Goal: Task Accomplishment & Management: Use online tool/utility

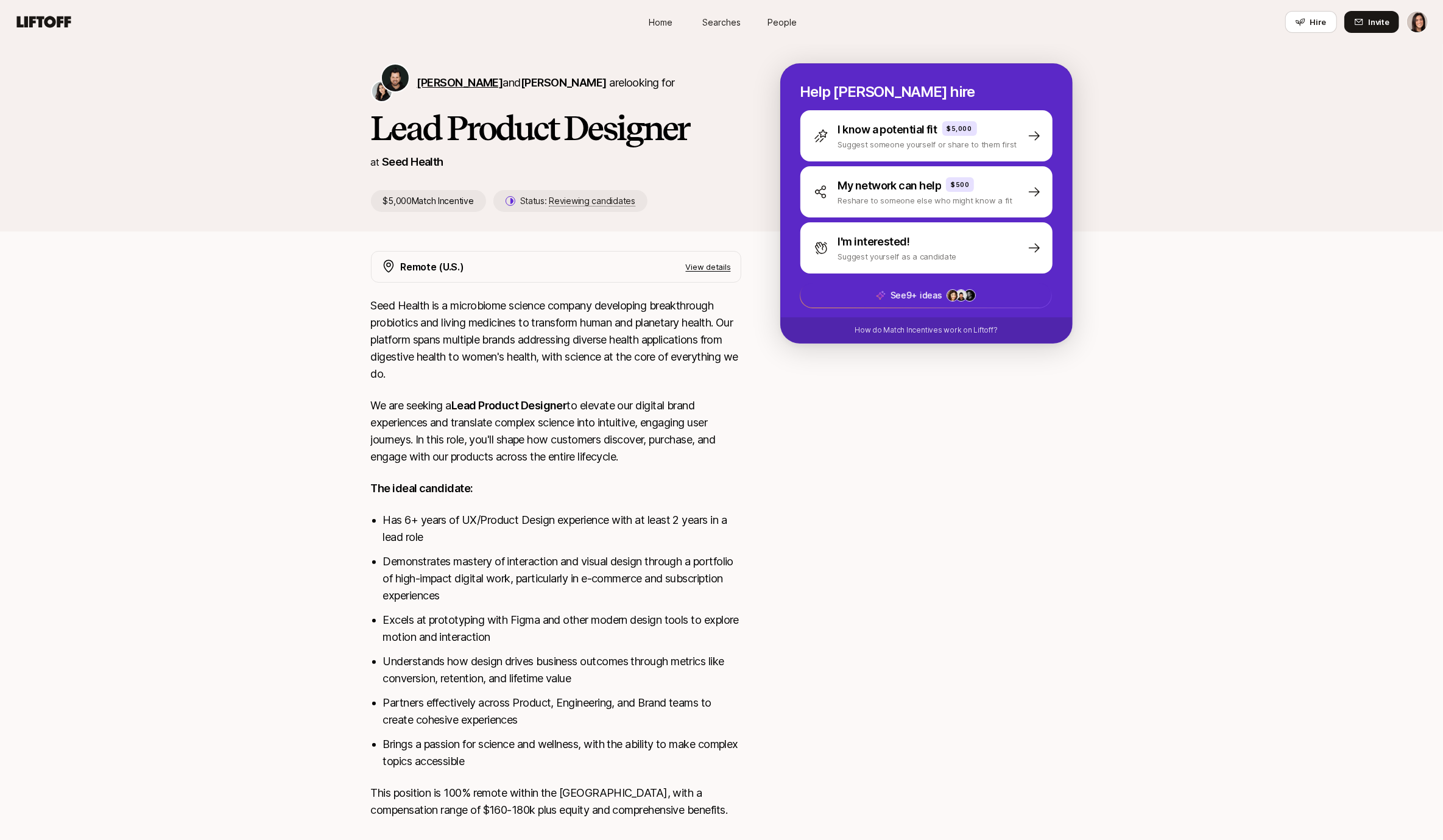
click at [442, 78] on span "Ben Grove" at bounding box center [460, 82] width 86 height 13
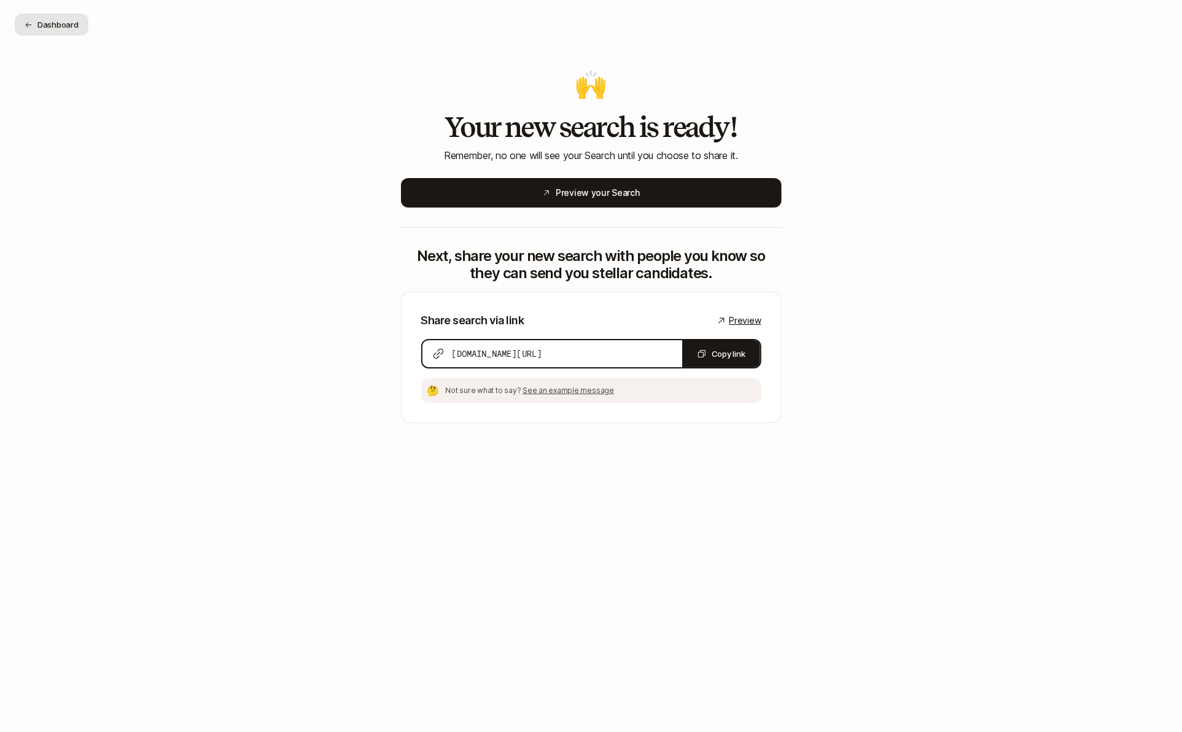
click at [61, 23] on button "Dashboard" at bounding box center [52, 25] width 74 height 22
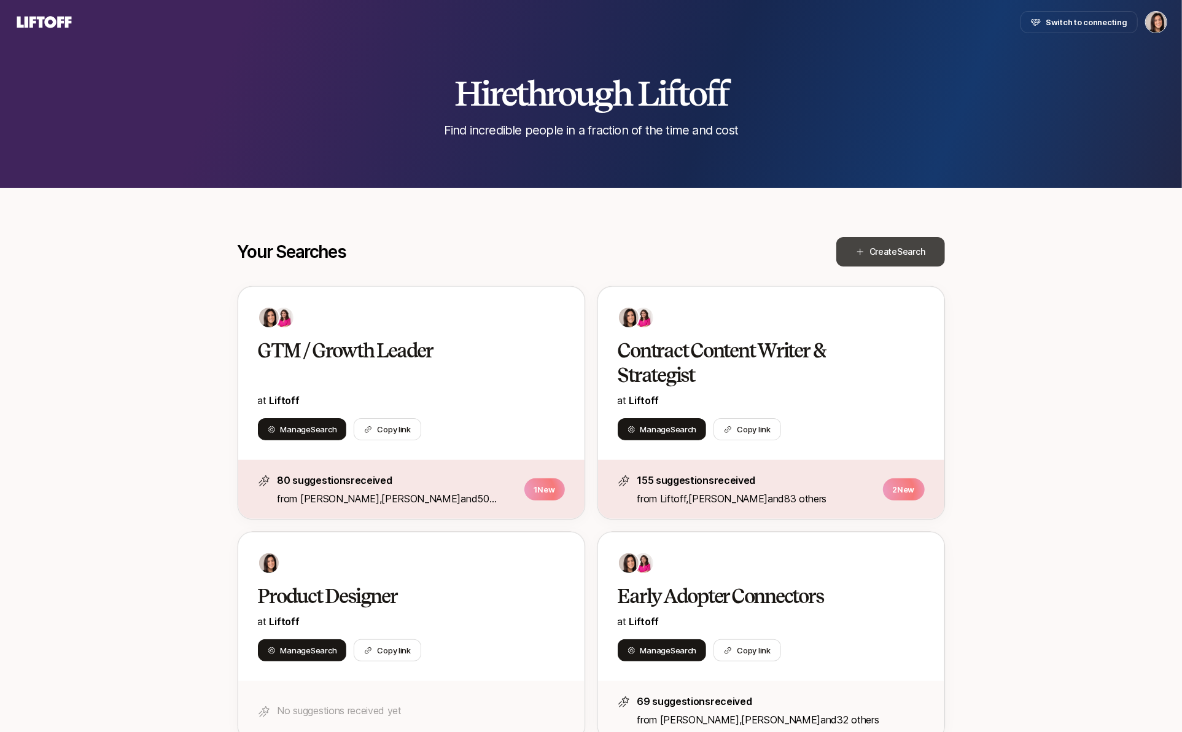
click at [878, 258] on span "Create Search" at bounding box center [898, 251] width 56 height 15
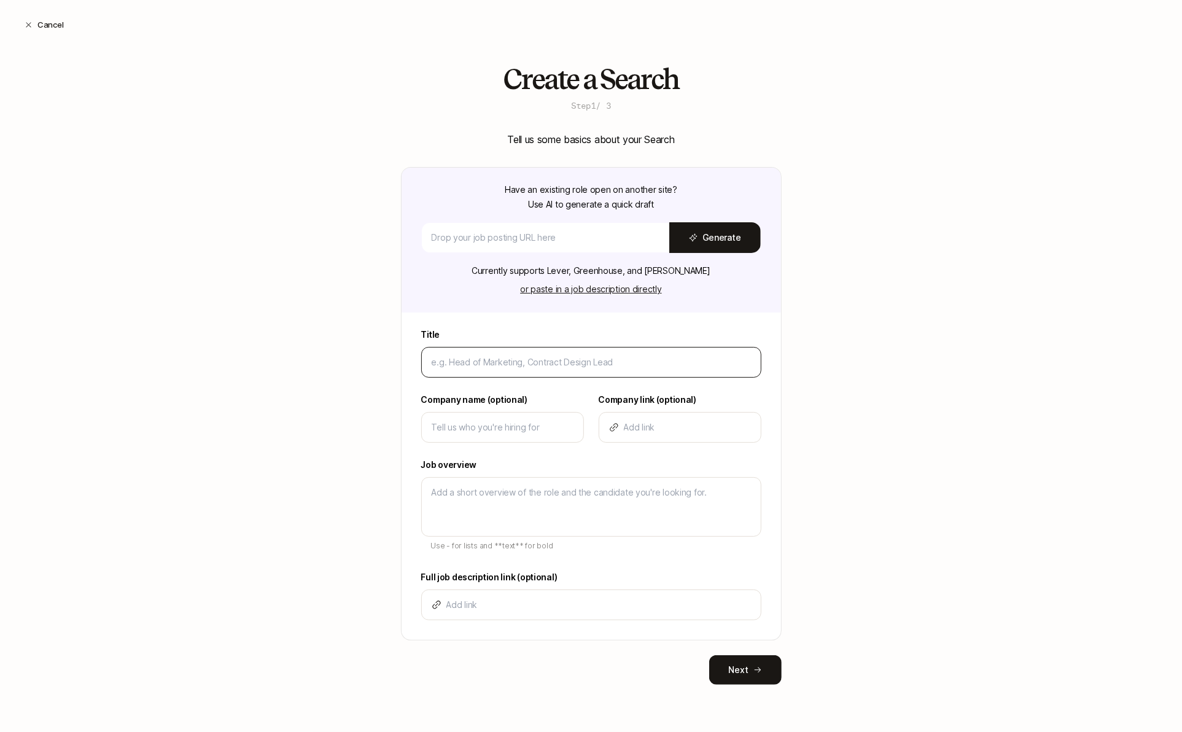
type textarea "x"
type input "F"
type textarea "x"
type input "Fo"
type textarea "x"
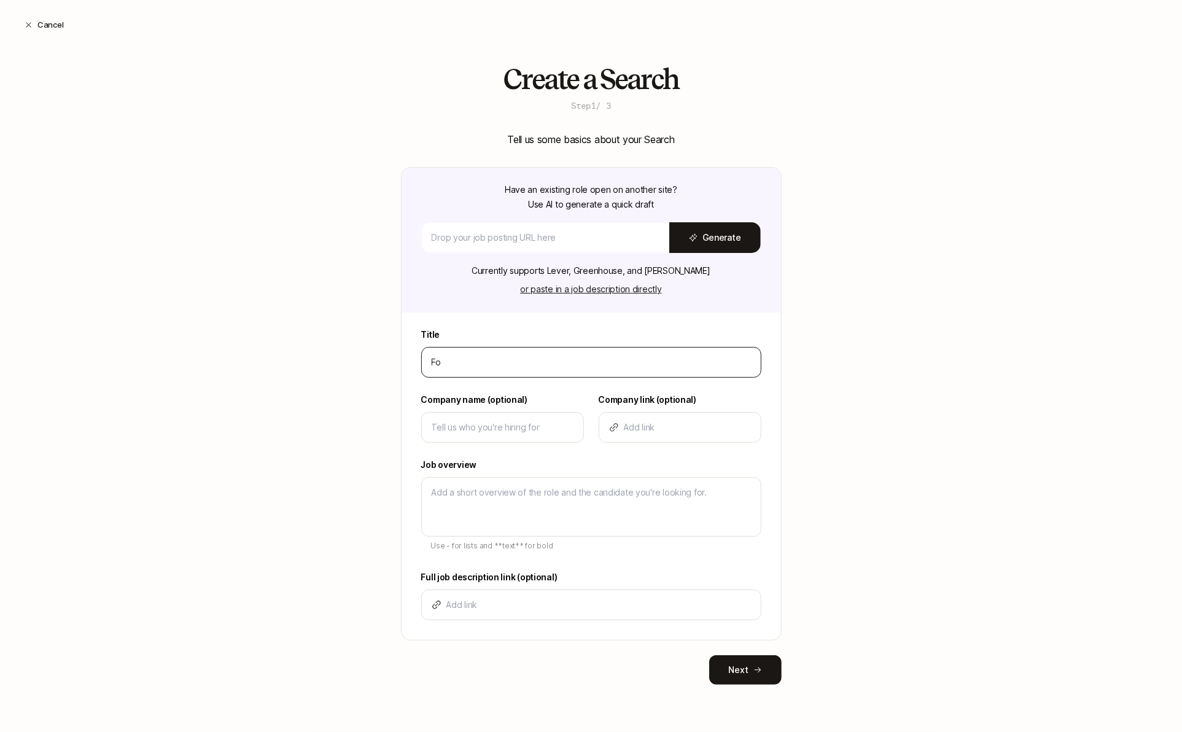
type input "Fou"
type textarea "x"
type input "Foun"
type textarea "x"
type input "Found"
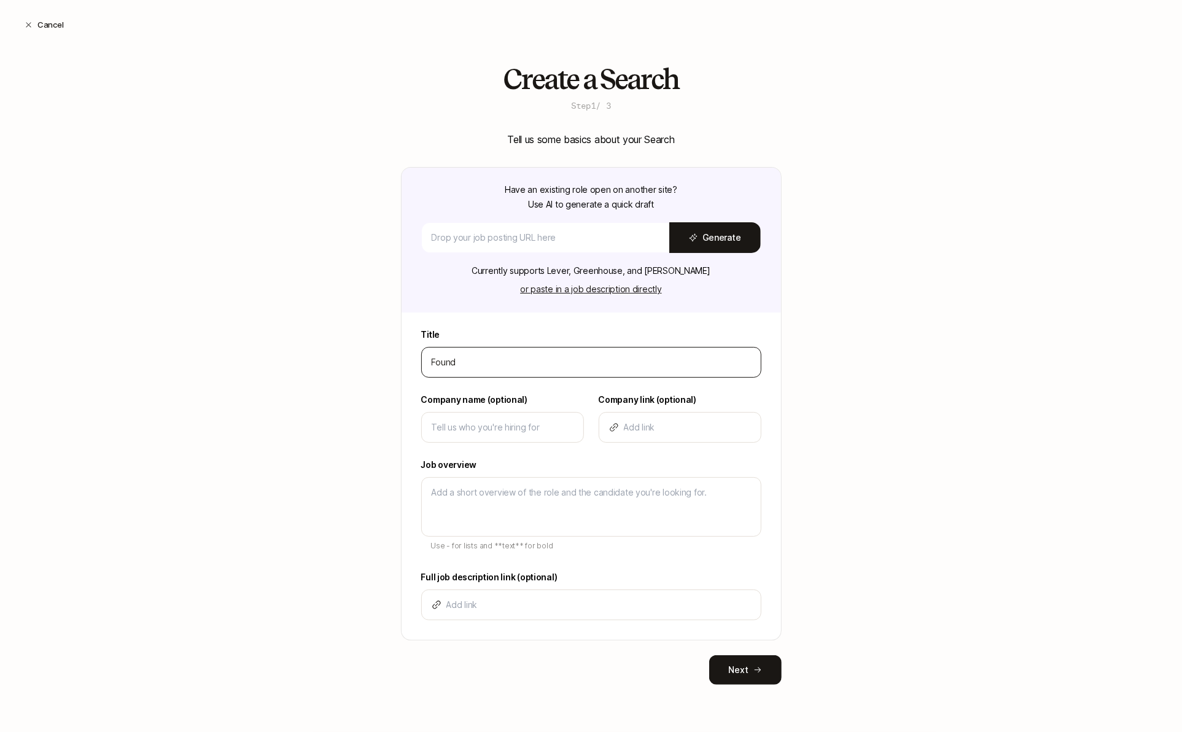
type textarea "x"
type input "Foundi"
type textarea "x"
type input "Foundin"
type textarea "x"
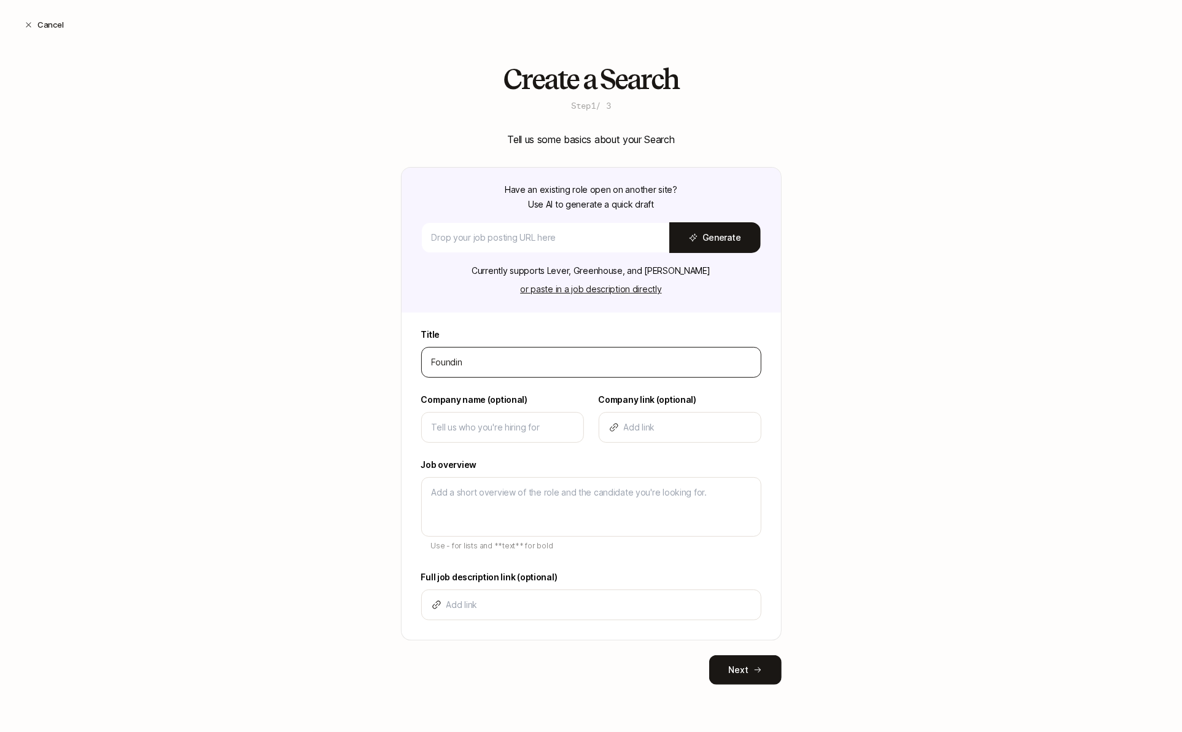
type input "Founding"
type textarea "x"
type input "Founding"
type textarea "x"
type input "Founding P"
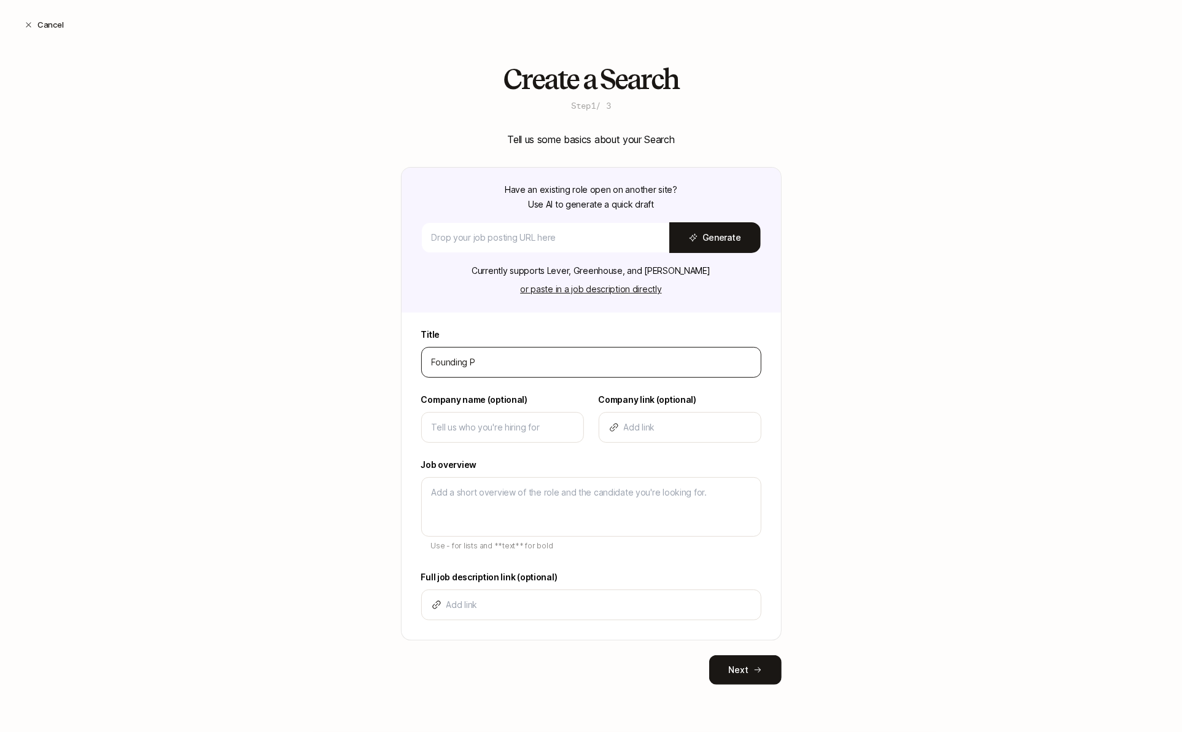
type textarea "x"
type input "Founding Pr"
type textarea "x"
type input "Founding Pro"
type textarea "x"
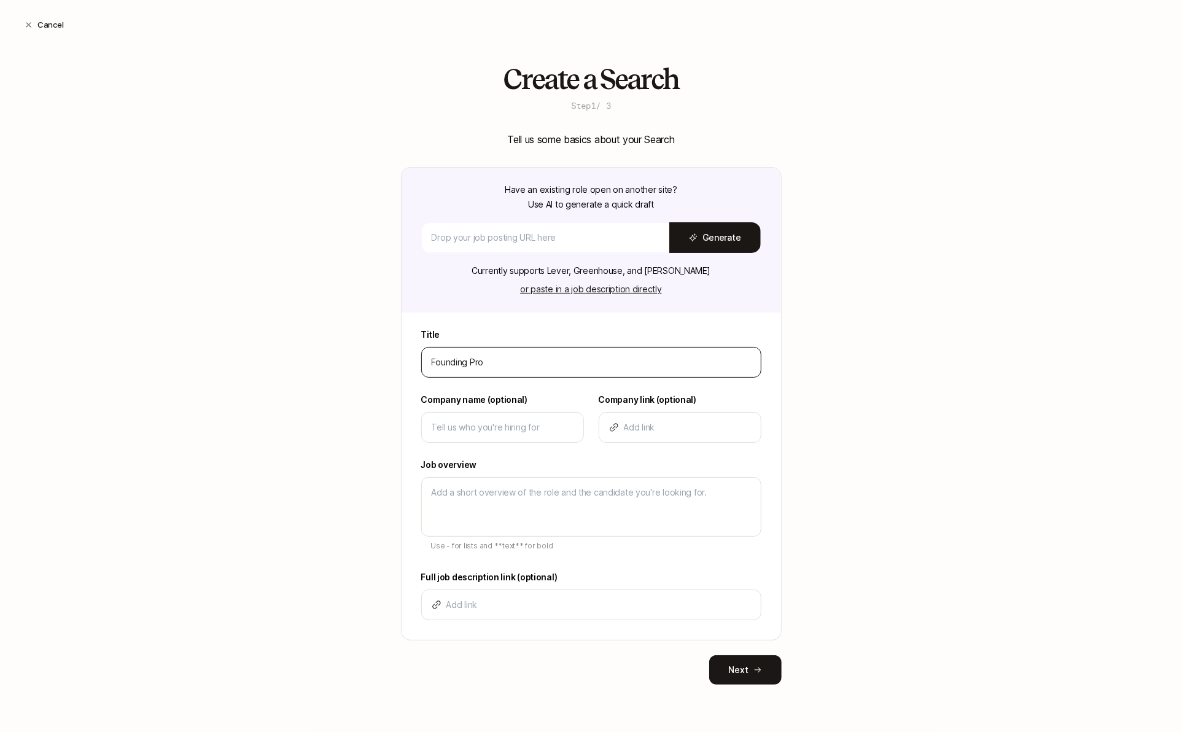
type input "Founding Prod"
type textarea "x"
type input "Founding Produc"
type textarea "x"
type input "Founding Product"
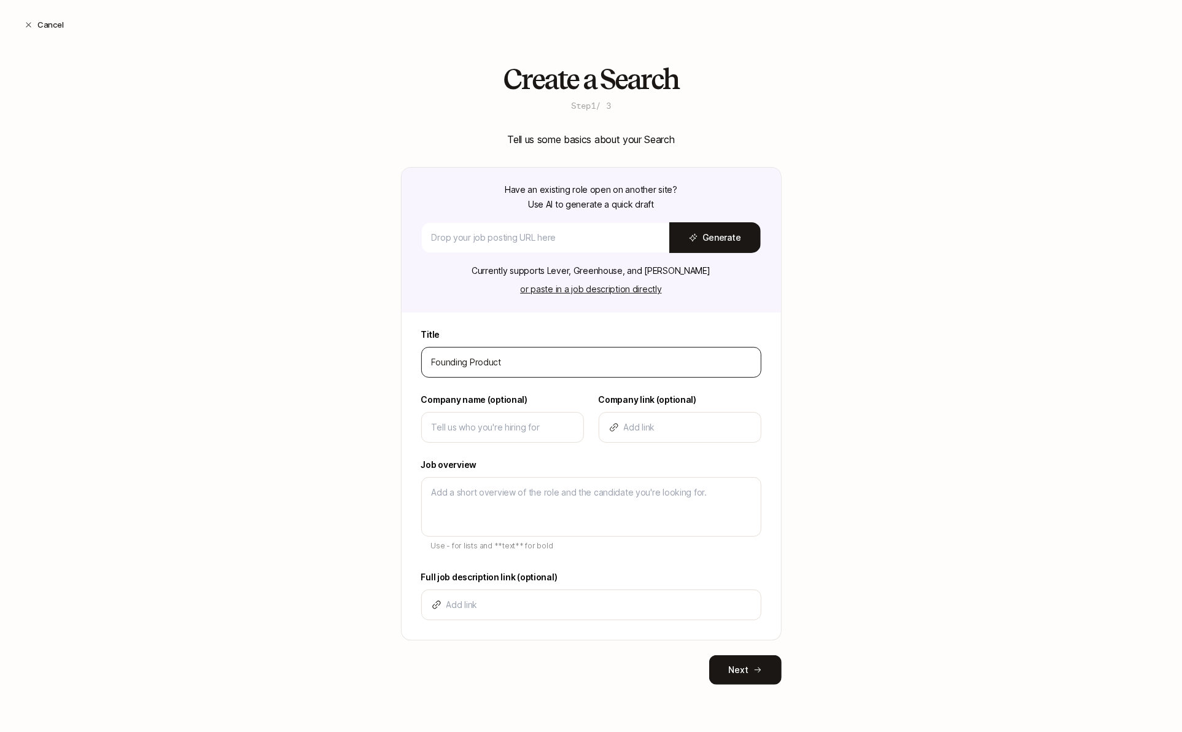
type textarea "x"
type input "Founding Product D"
type textarea "x"
type input "Founding Product De"
type textarea "x"
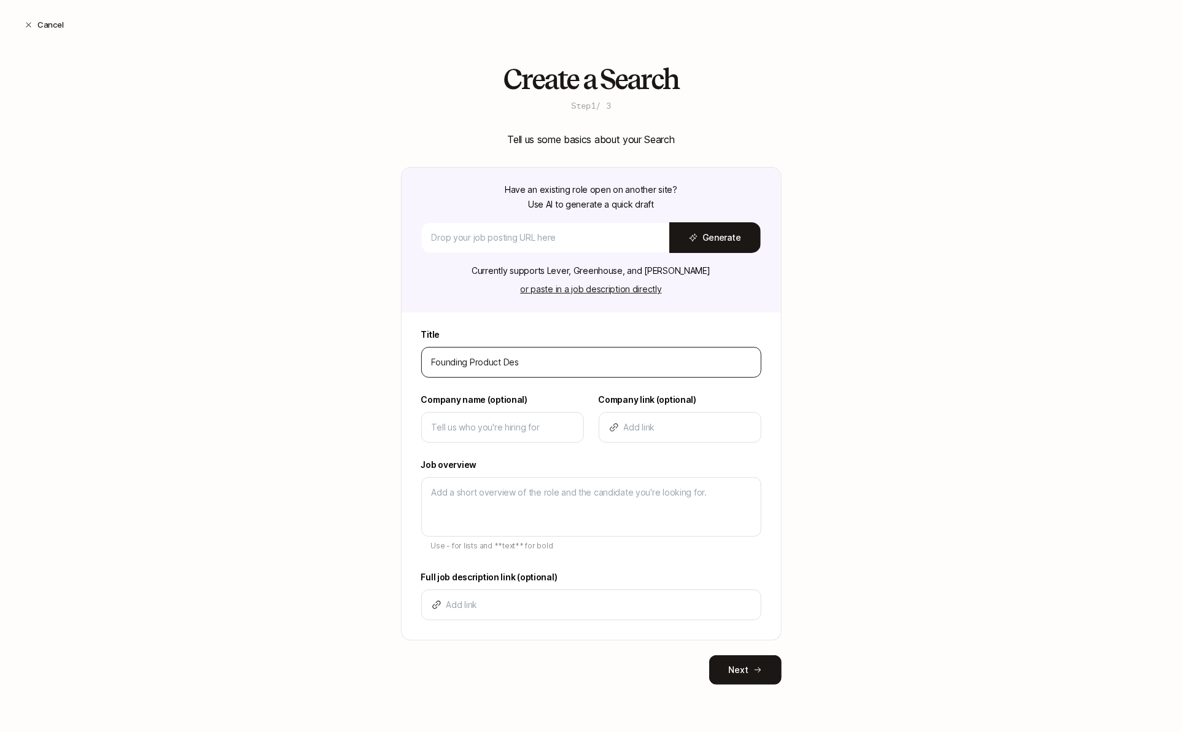
type input "Founding Product Desi"
type textarea "x"
type input "Founding Product Desig"
type textarea "x"
type input "Founding Product Design"
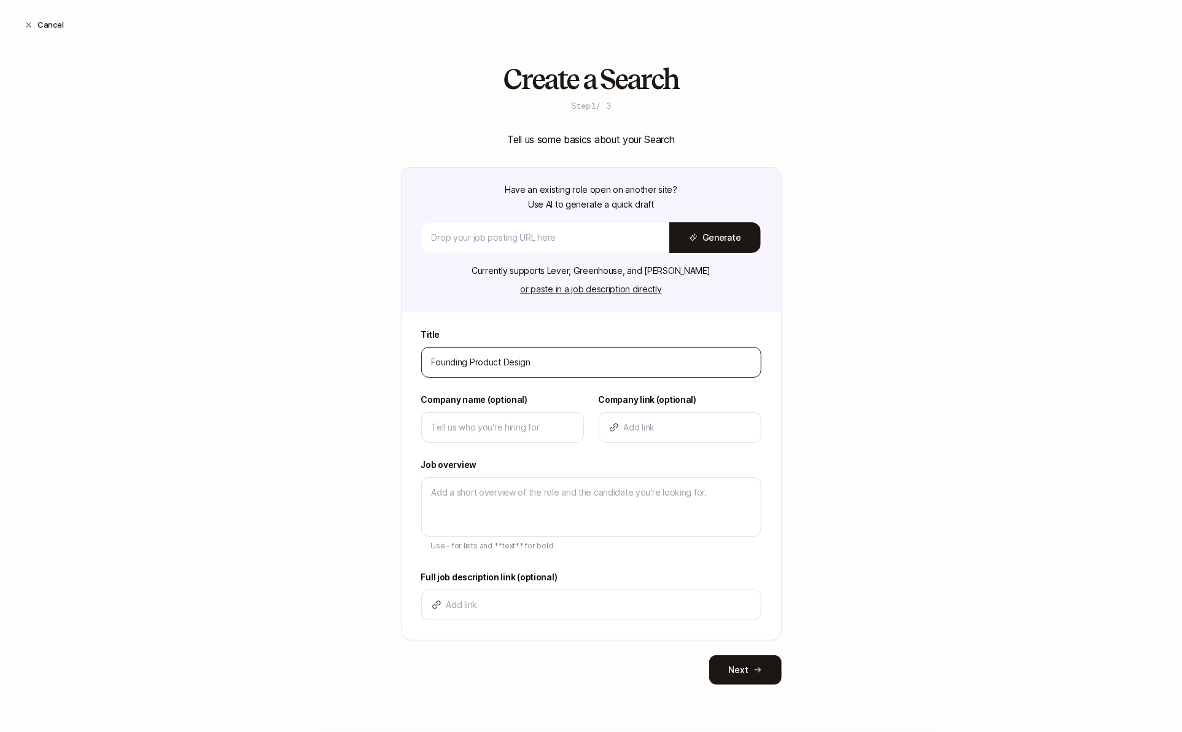
type textarea "x"
type input "Founding Product Designe"
type textarea "x"
type input "Founding Product Designer"
click at [515, 416] on div at bounding box center [502, 427] width 163 height 31
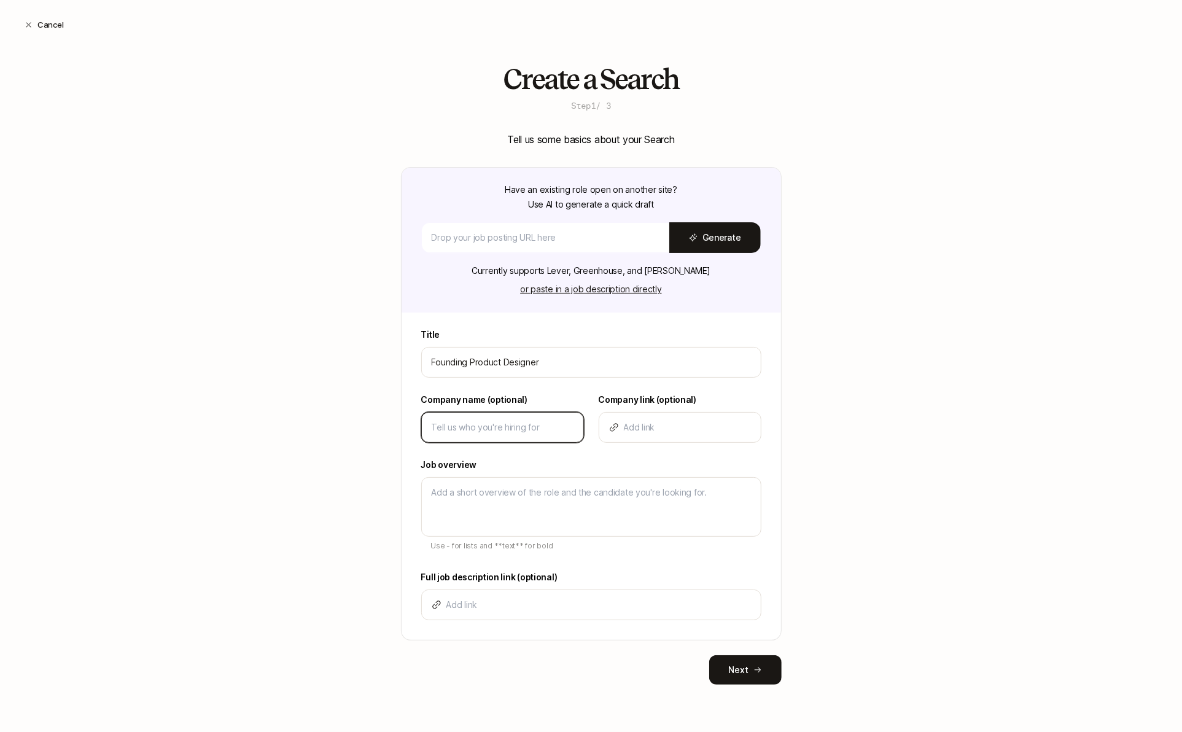
click at [523, 422] on input at bounding box center [503, 427] width 142 height 15
type textarea "x"
type input "L"
type textarea "x"
type input "Li"
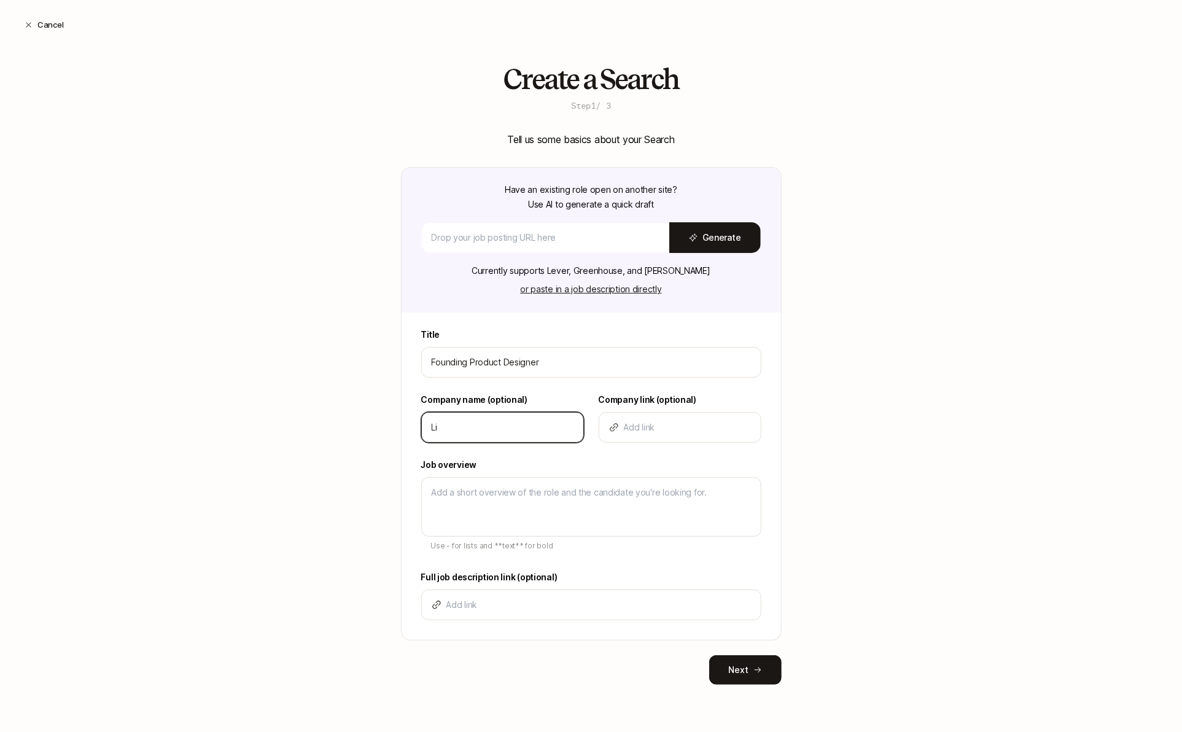
type textarea "x"
type input "Lif"
type textarea "x"
type input "Lift"
type textarea "x"
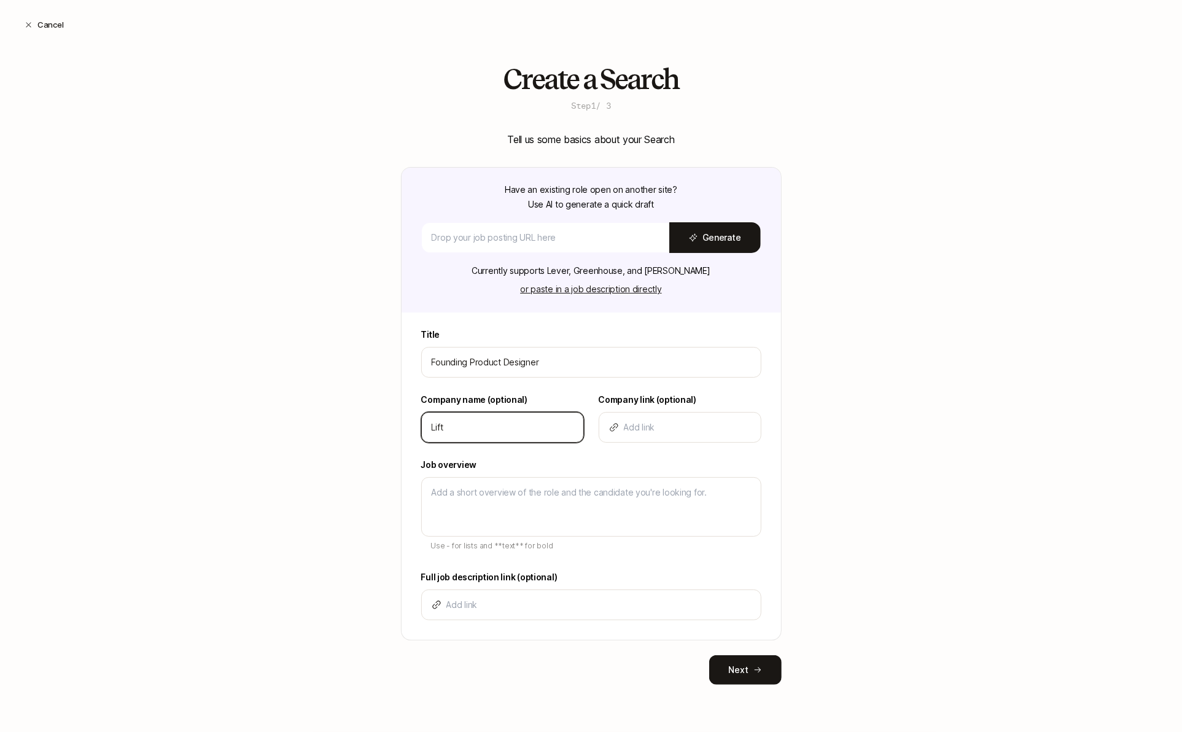
type input "Lifto"
type textarea "x"
type input "Liftof"
type textarea "x"
type input "Liftoff"
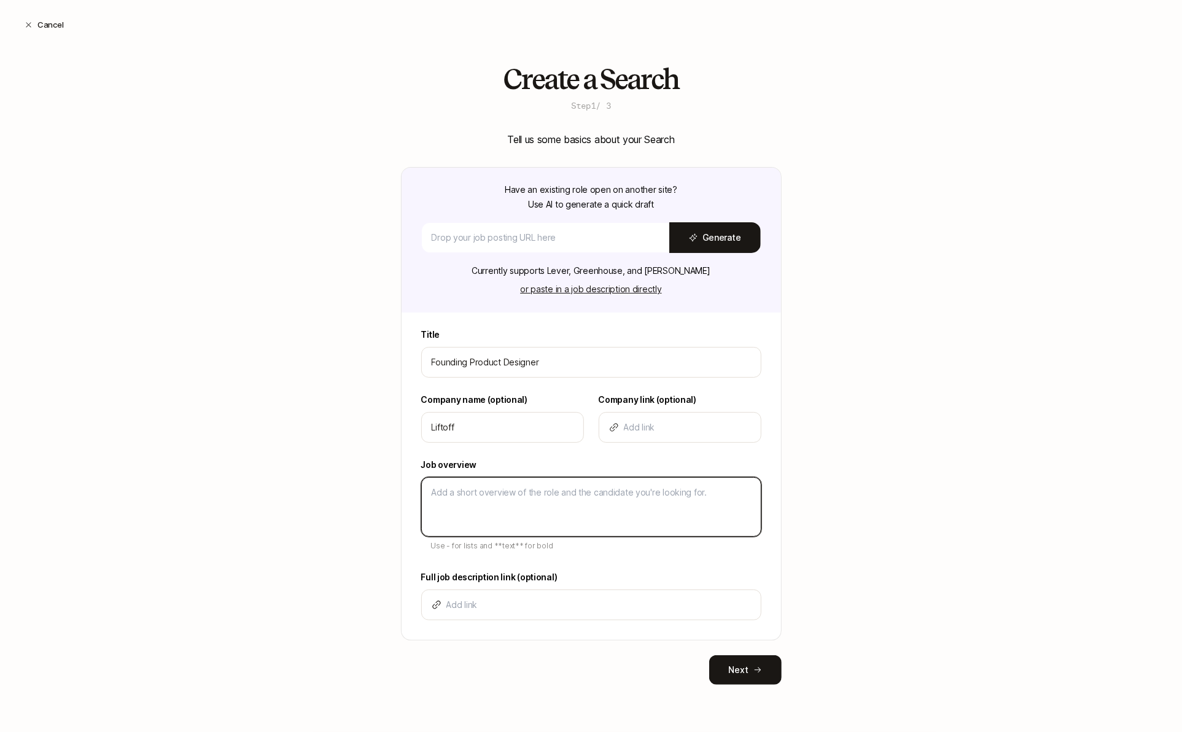
click at [473, 510] on textarea at bounding box center [591, 507] width 340 height 60
type textarea "x"
type textarea "D"
type textarea "x"
type textarea "De"
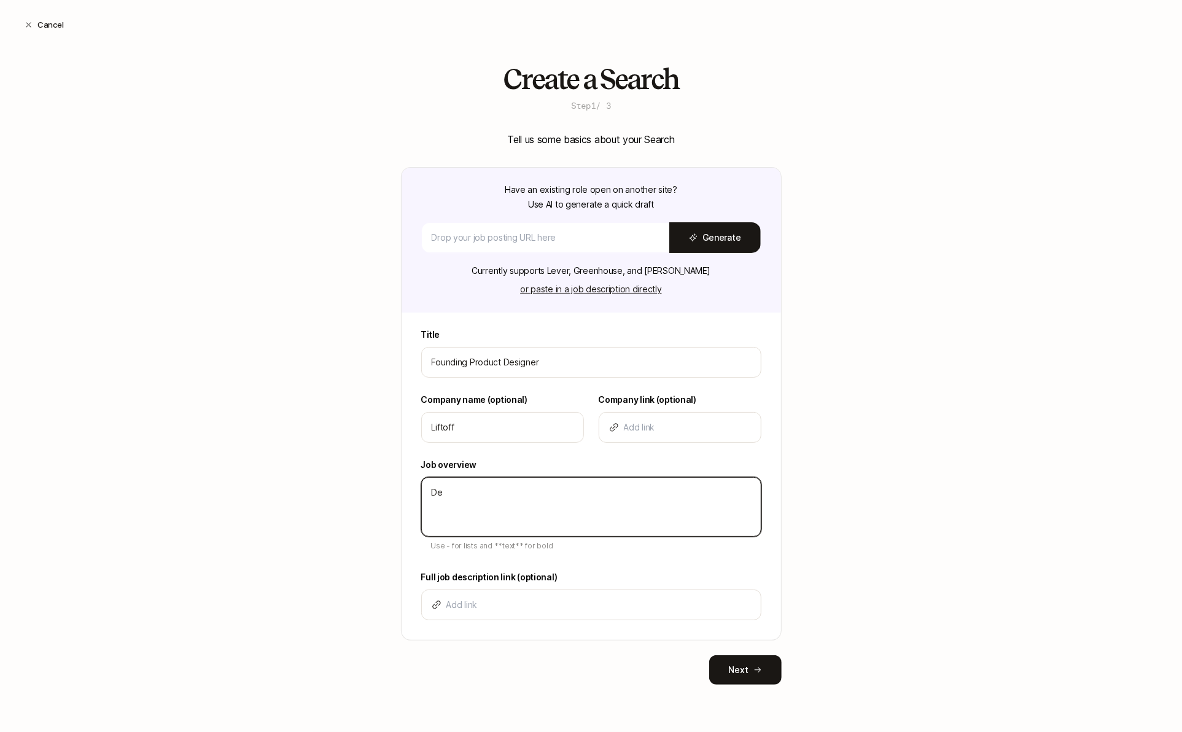
type textarea "x"
type textarea "Des"
type textarea "x"
type textarea "Desc"
type textarea "x"
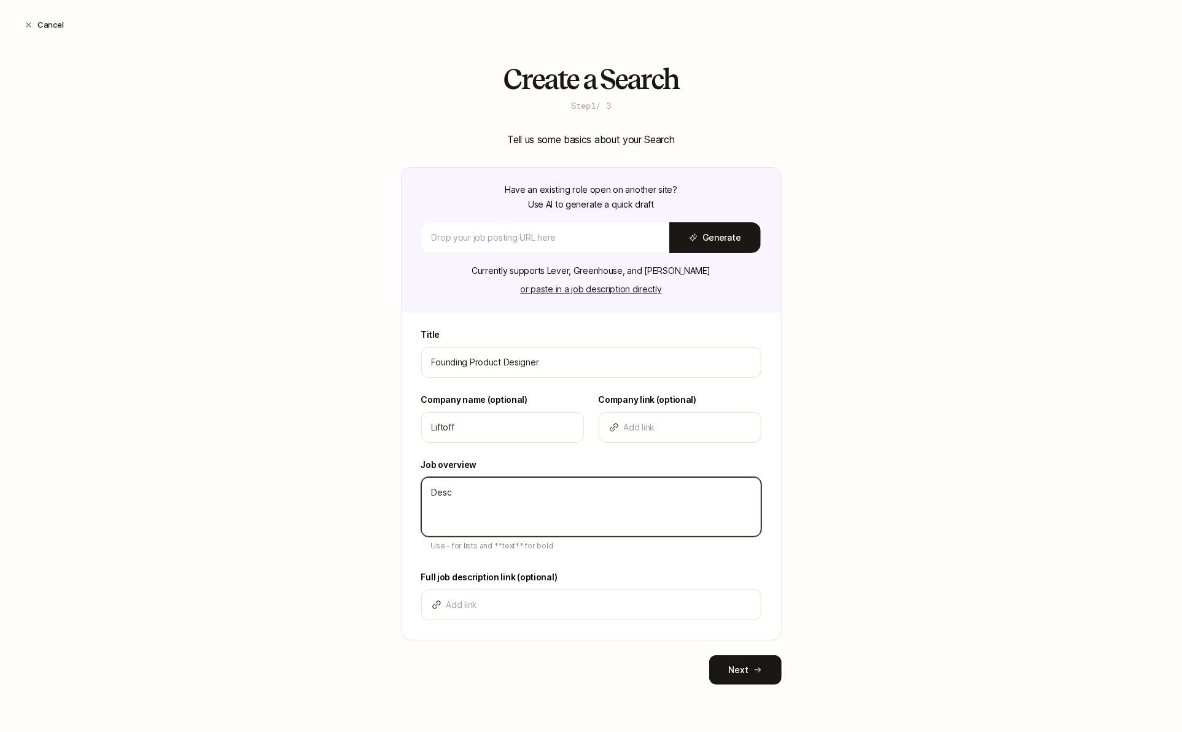
type textarea "Descr"
type textarea "x"
type textarea "Descri"
type textarea "x"
type textarea "Descrip"
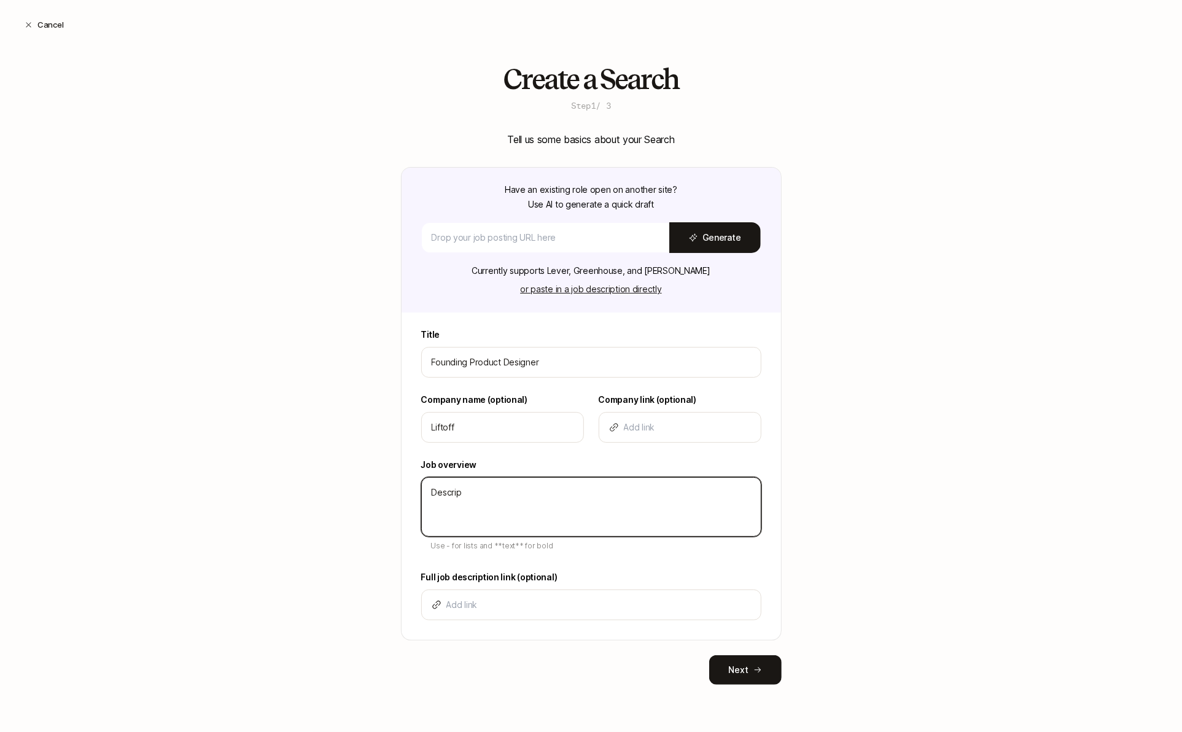
type textarea "x"
type textarea "Descript"
type textarea "x"
type textarea "Descriptio"
type textarea "x"
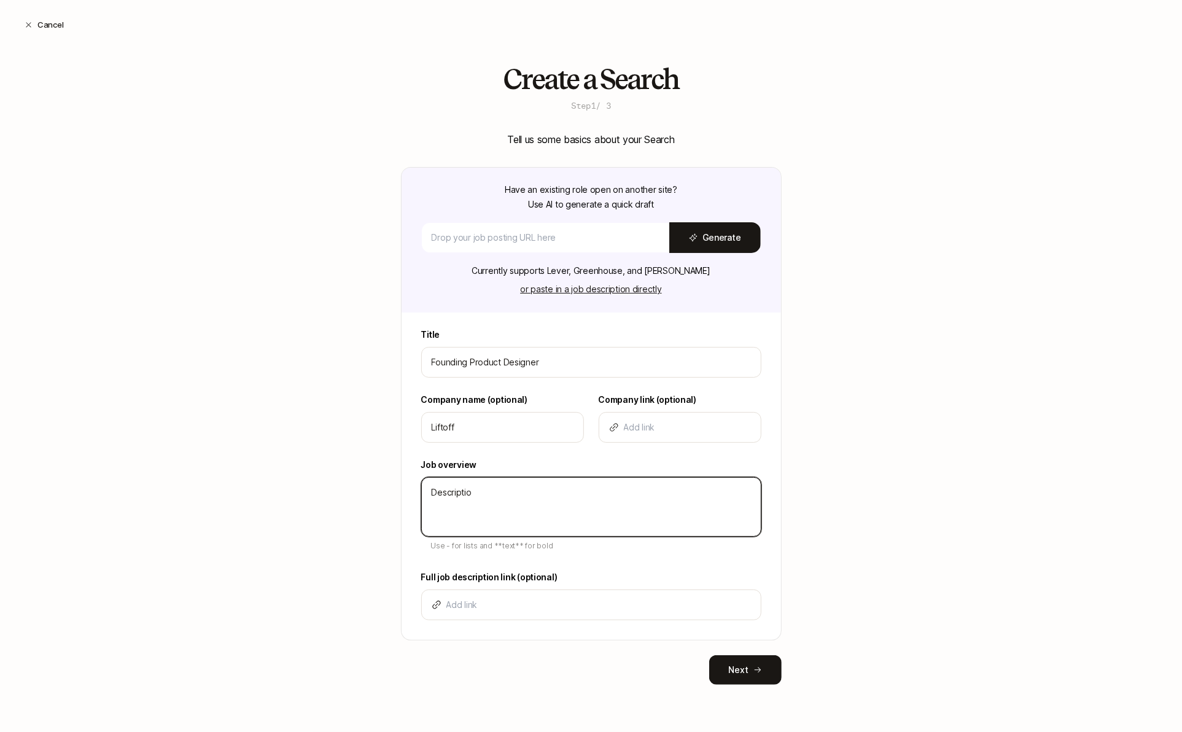
type textarea "Description"
type textarea "x"
type textarea "Description"
type textarea "x"
type textarea "Description -"
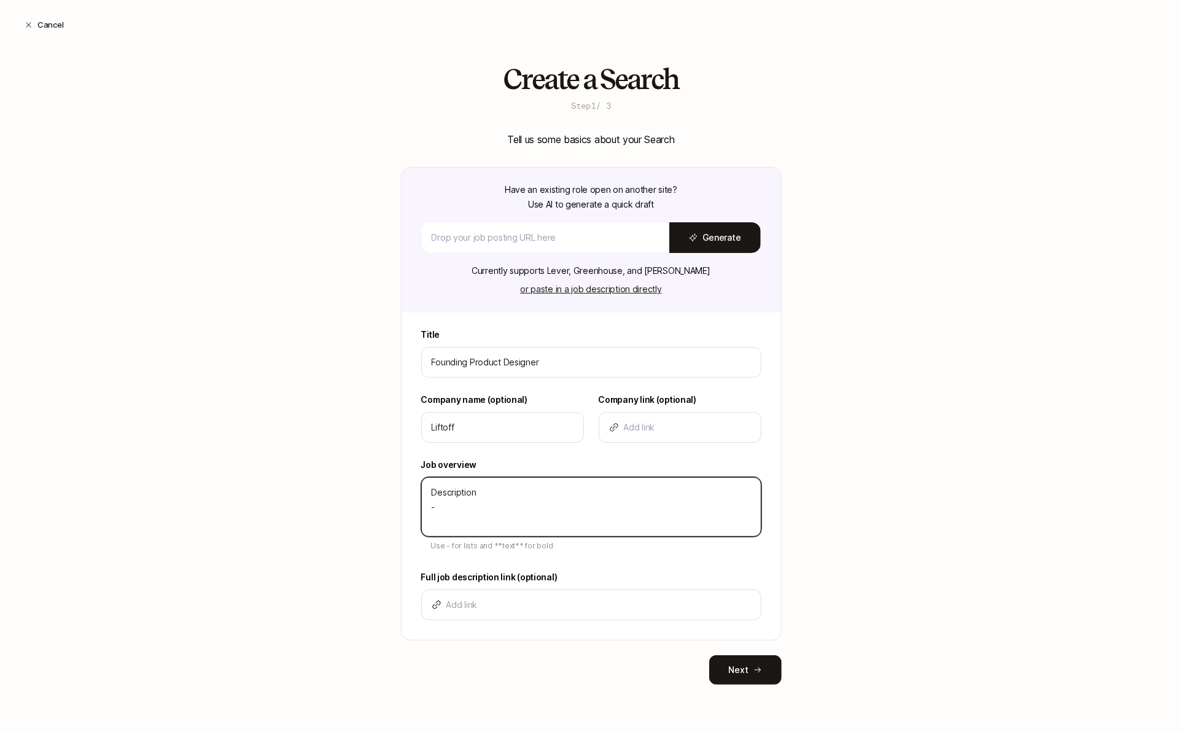
type textarea "x"
type textarea "Description -"
type textarea "x"
type textarea "Description - B"
type textarea "x"
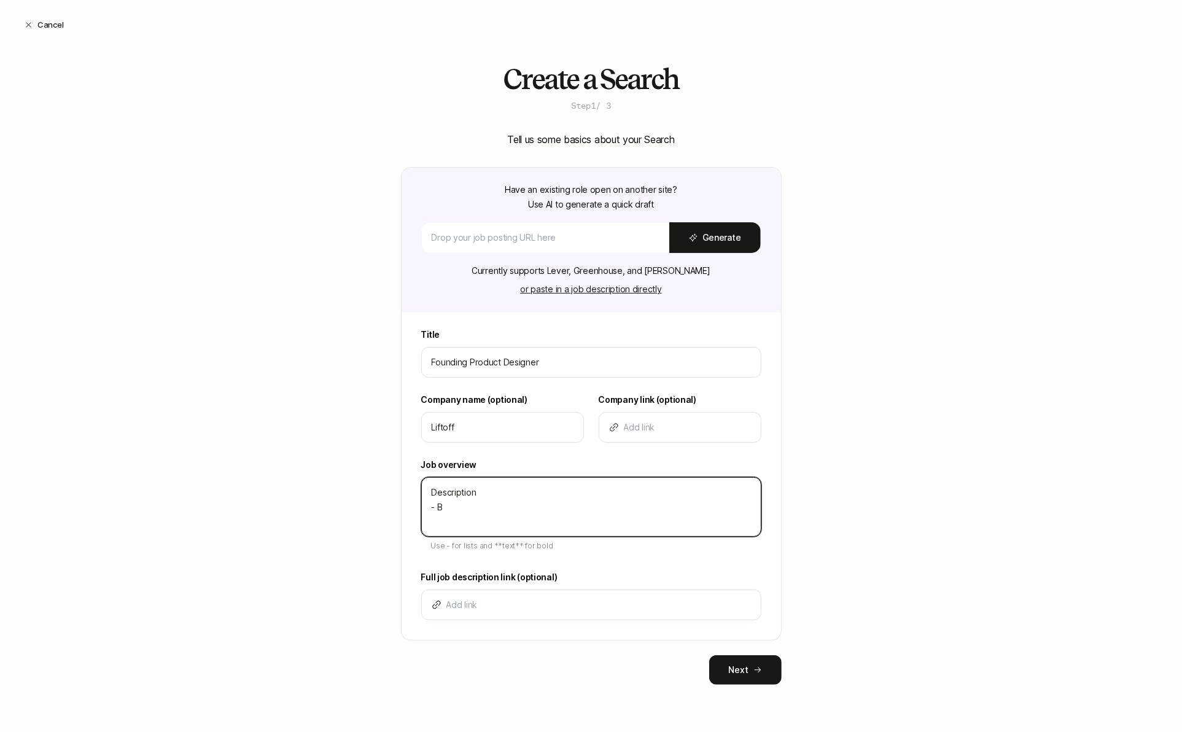
type textarea "Description - Bu"
type textarea "x"
type textarea "Description - Bul"
type textarea "x"
type textarea "Description - Bull"
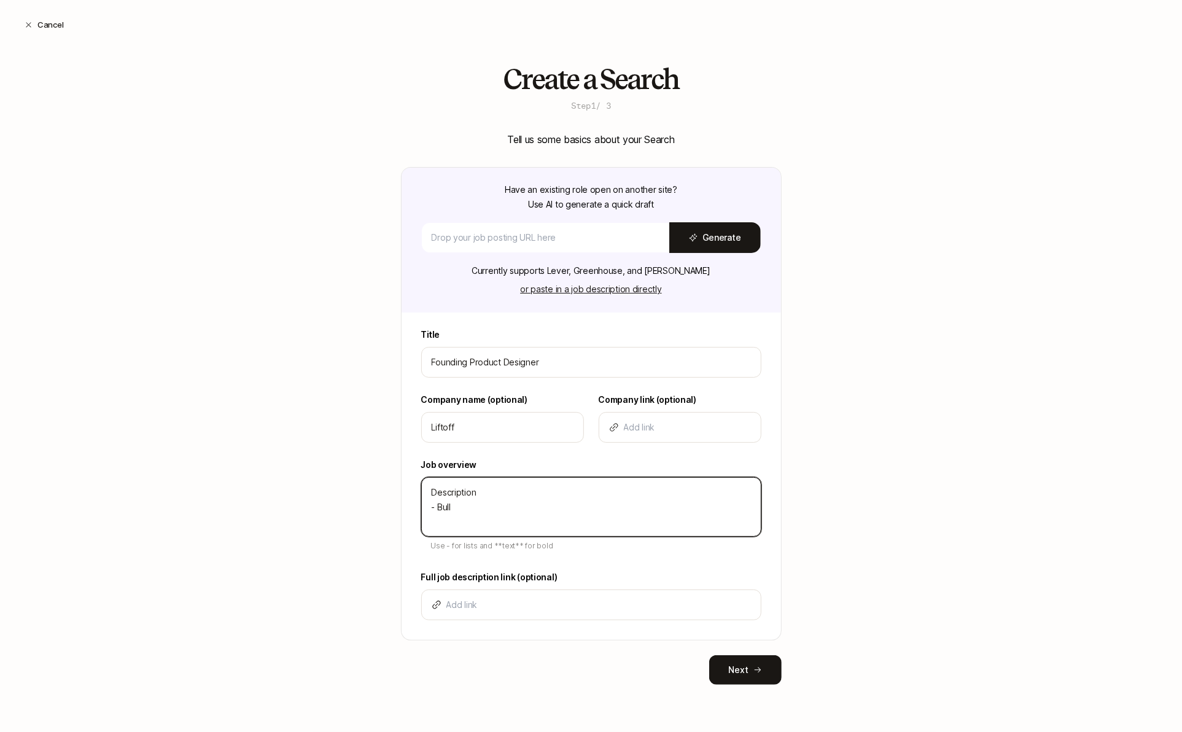
type textarea "x"
type textarea "Description - Bulle"
type textarea "x"
type textarea "Description - Bullet"
type textarea "x"
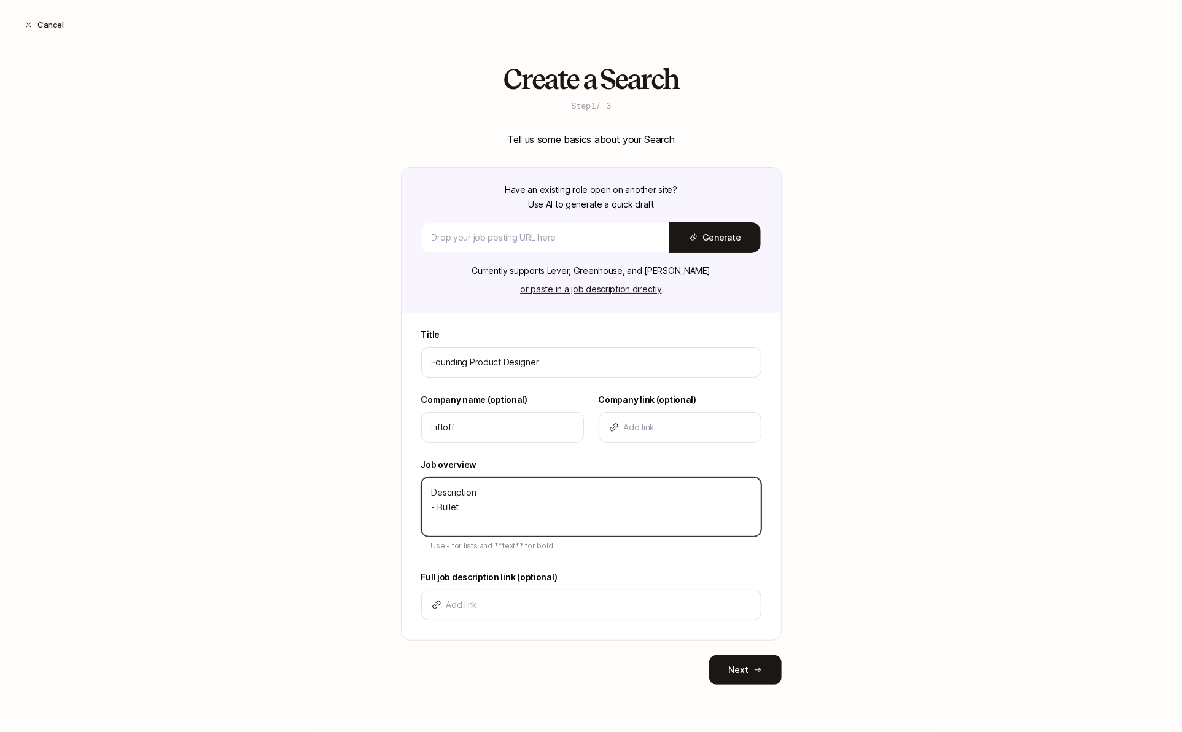
type textarea "Description - Bullet"
type textarea "x"
type textarea "Description - Bullet -"
type textarea "x"
type textarea "Description - Bullet -"
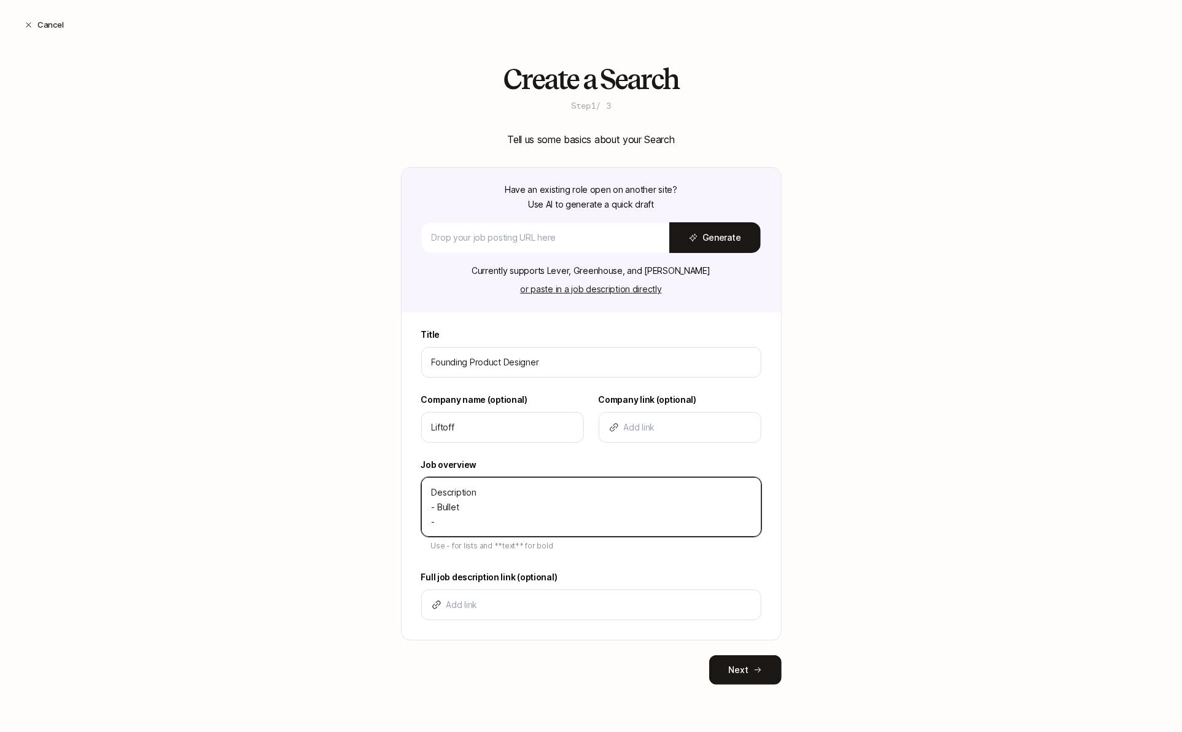
type textarea "x"
type textarea "Description - Bullet - B"
type textarea "x"
type textarea "Description - Bullet - Bu"
type textarea "x"
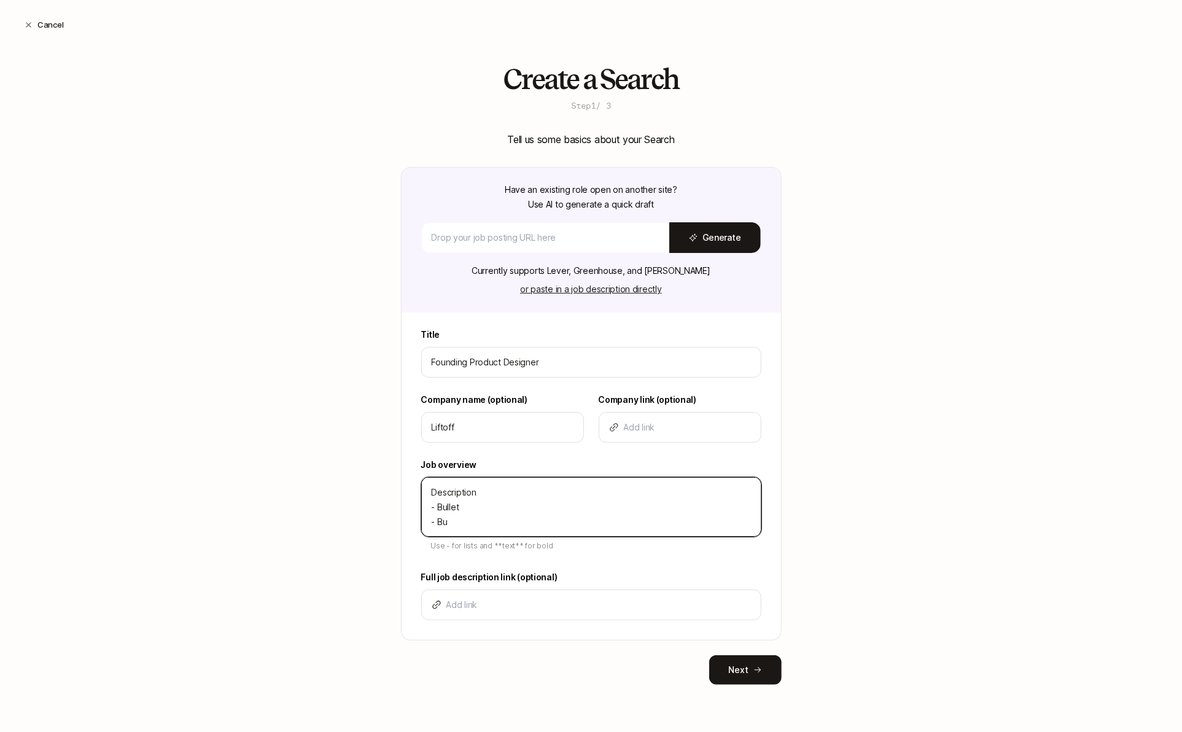
type textarea "Description - Bullet - Bul"
type textarea "x"
type textarea "Description - Bullet - Bull"
type textarea "x"
type textarea "Description - Bullet - Bulle"
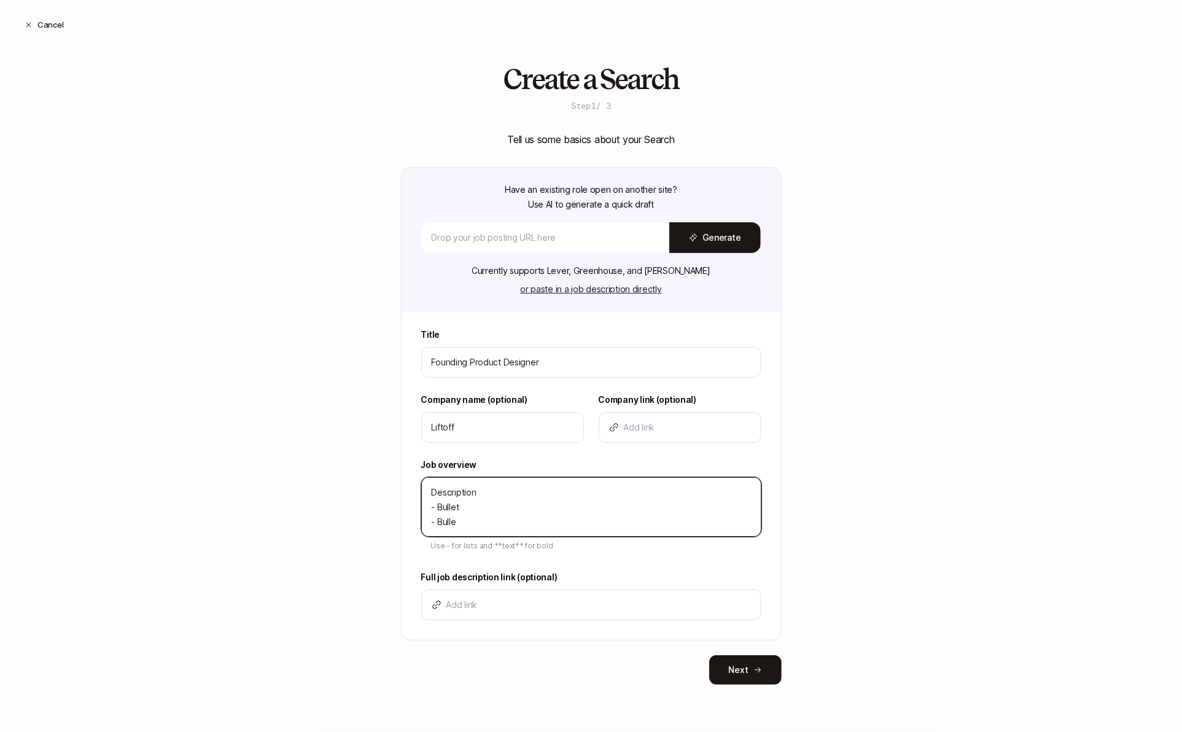
type textarea "x"
type textarea "Description - Bullet - Bullet"
type textarea "x"
type textarea "Description - Bullet - Bullet"
type textarea "x"
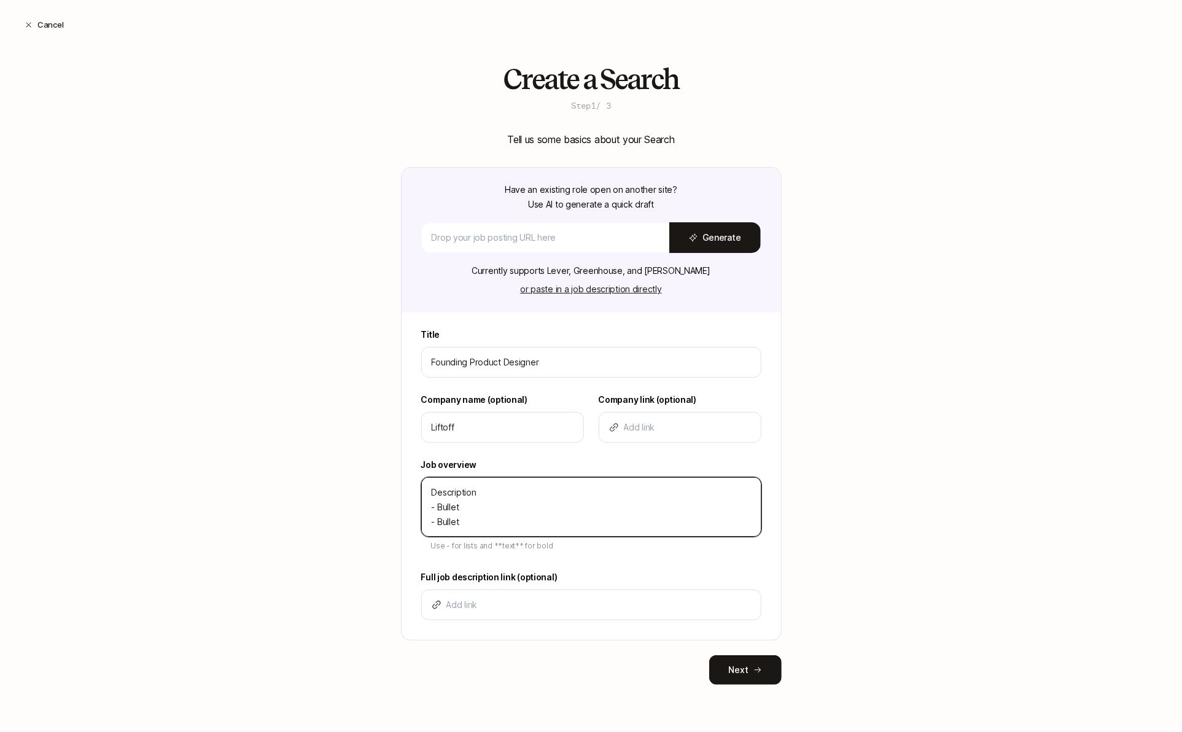
type textarea "Description - Bullet - Bullet -"
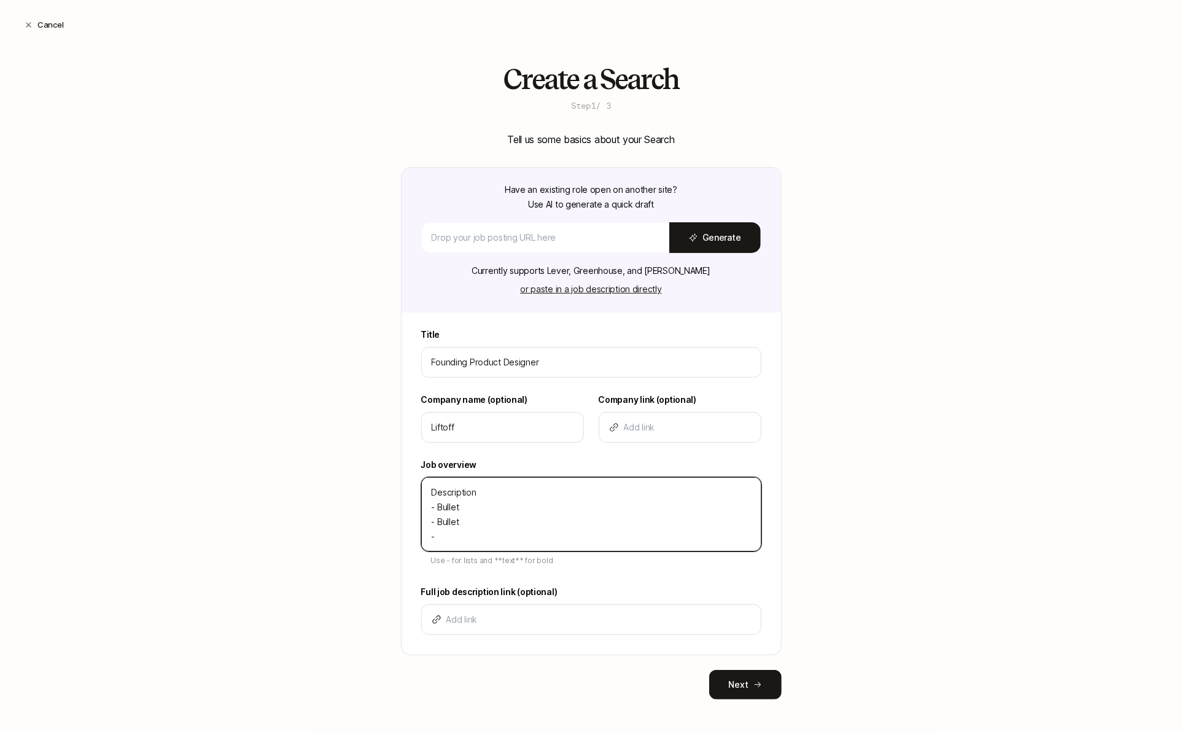
type textarea "x"
type textarea "Description - Bullet - Bullet -"
type textarea "x"
type textarea "Description - Bullet - Bullet - B"
type textarea "x"
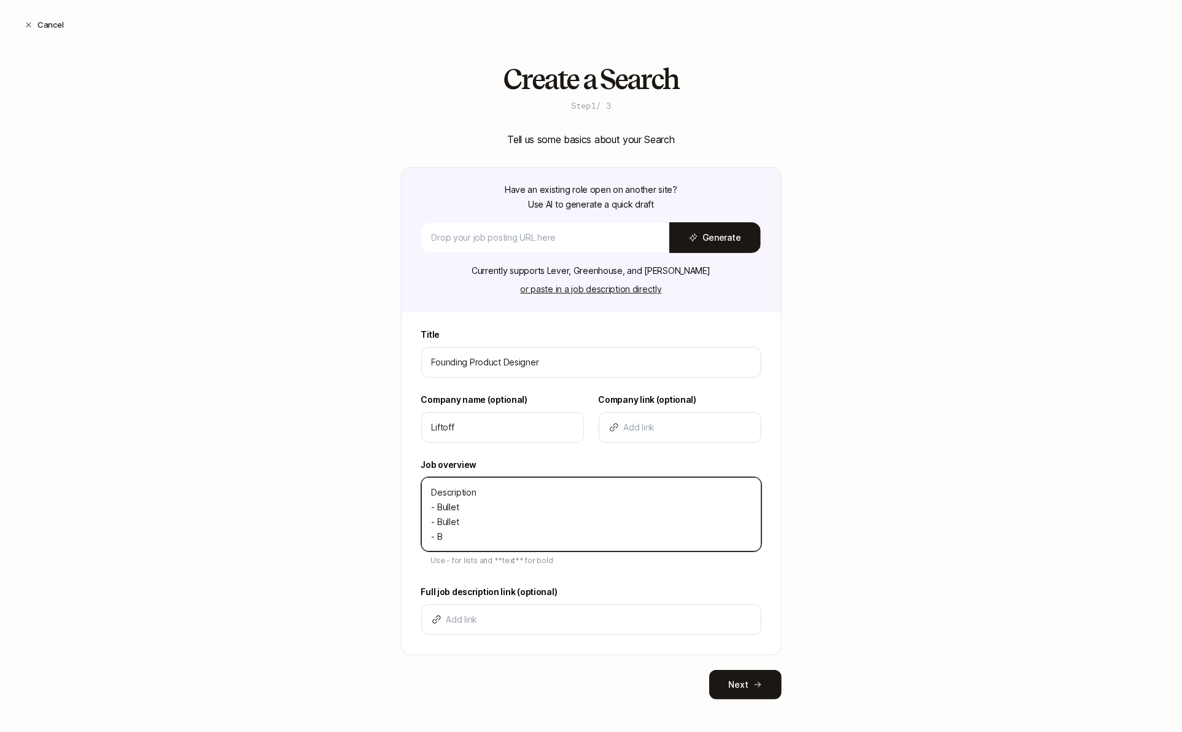
type textarea "Description - Bullet - Bullet - Bu"
type textarea "x"
type textarea "Description - Bullet - Bullet - Bul"
type textarea "x"
type textarea "Description - Bullet - Bullet - Bull"
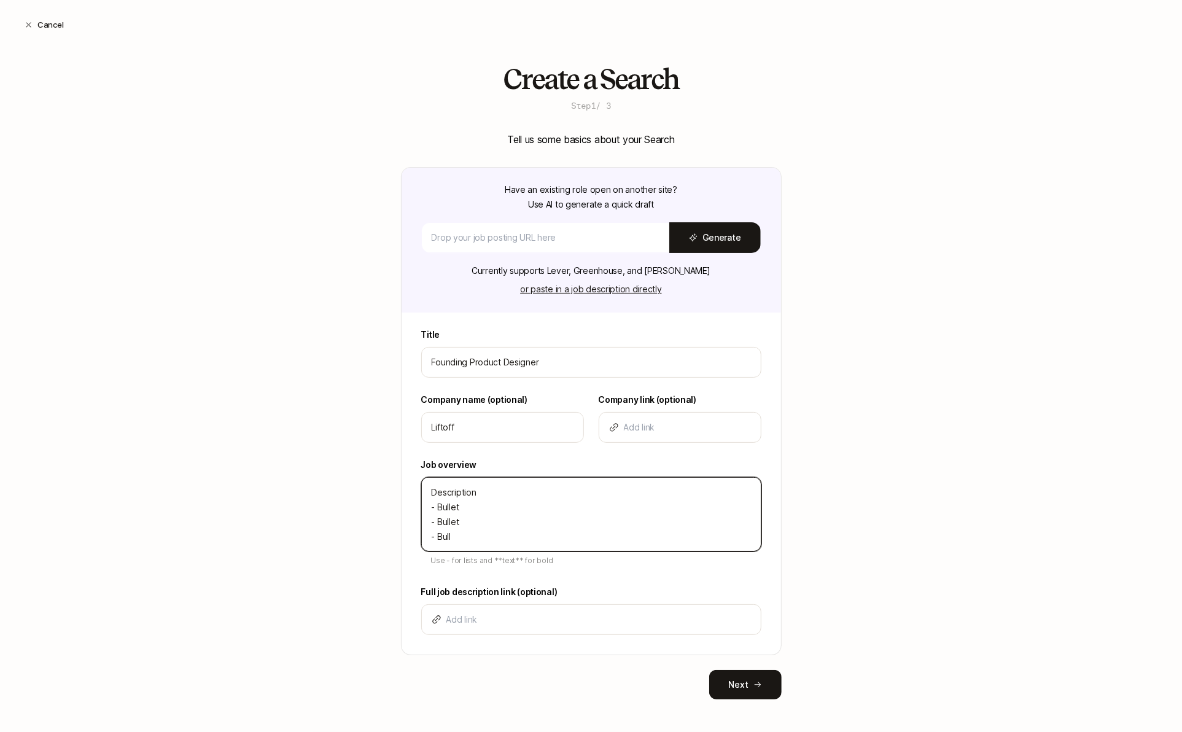
type textarea "x"
type textarea "Description - Bullet - Bullet - Bulle"
type textarea "x"
type textarea "Description - Bullet - Bullet - Bullet"
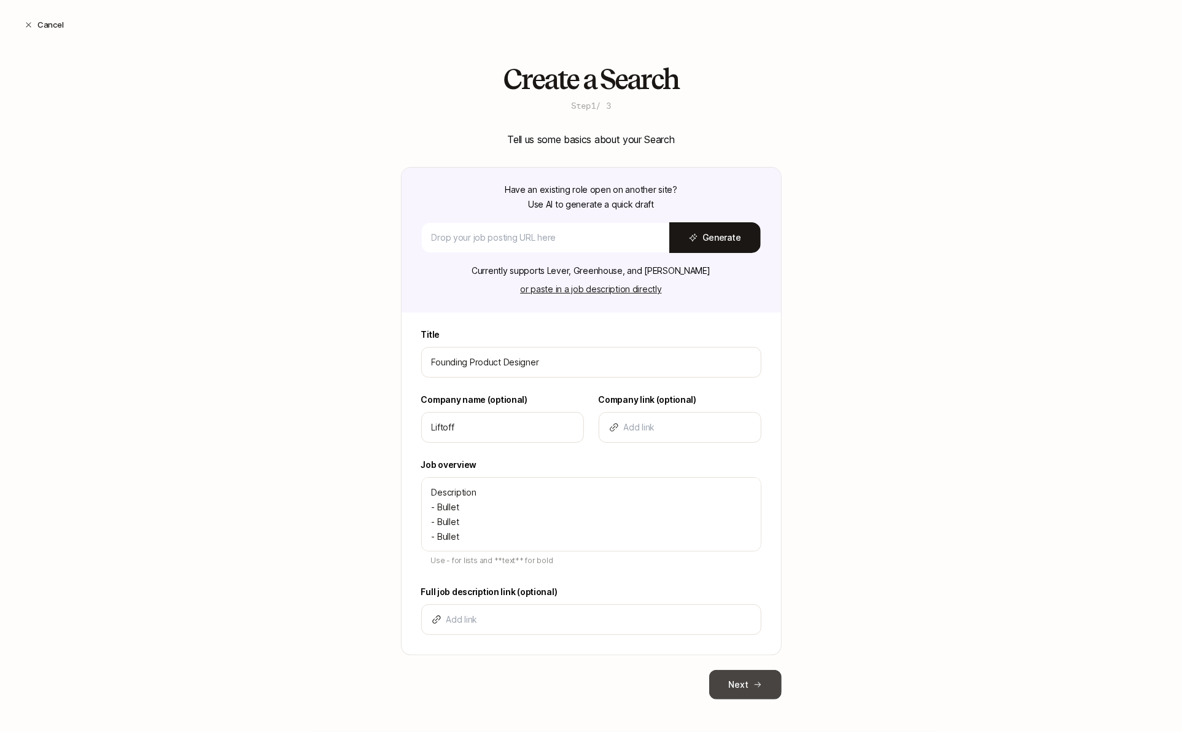
click at [730, 693] on button "Next" at bounding box center [745, 684] width 72 height 29
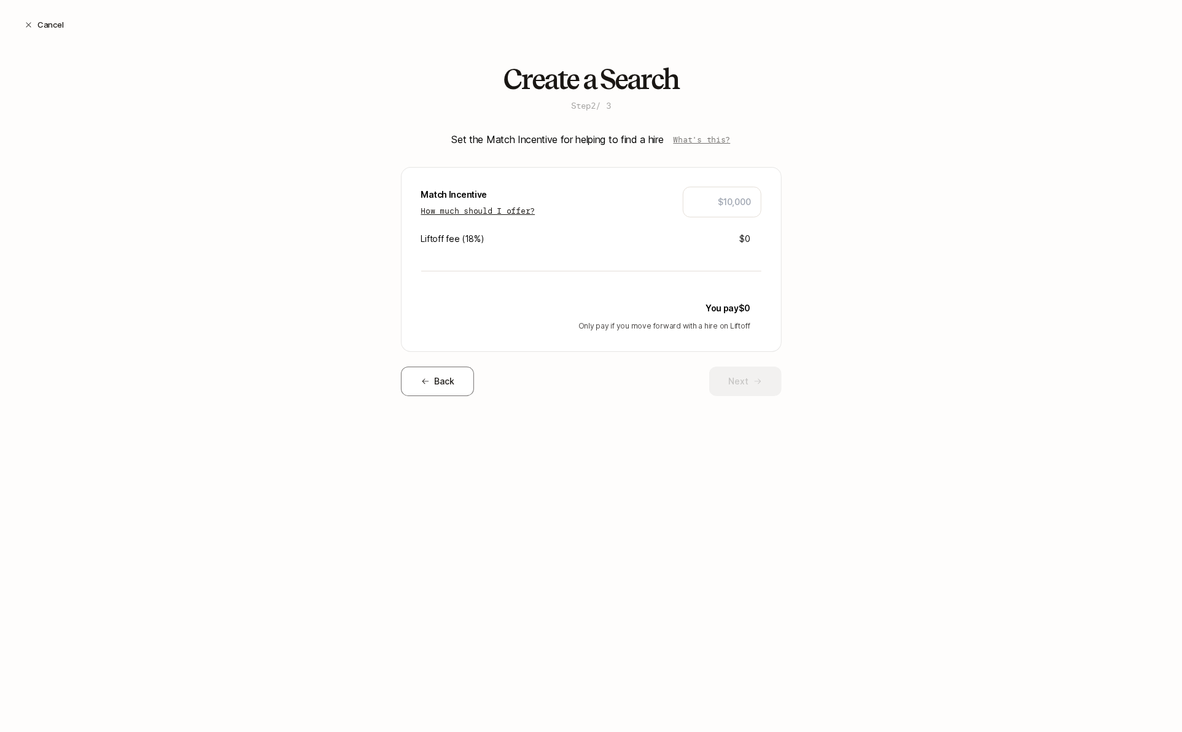
click at [527, 212] on p "How much should I offer?" at bounding box center [478, 210] width 114 height 12
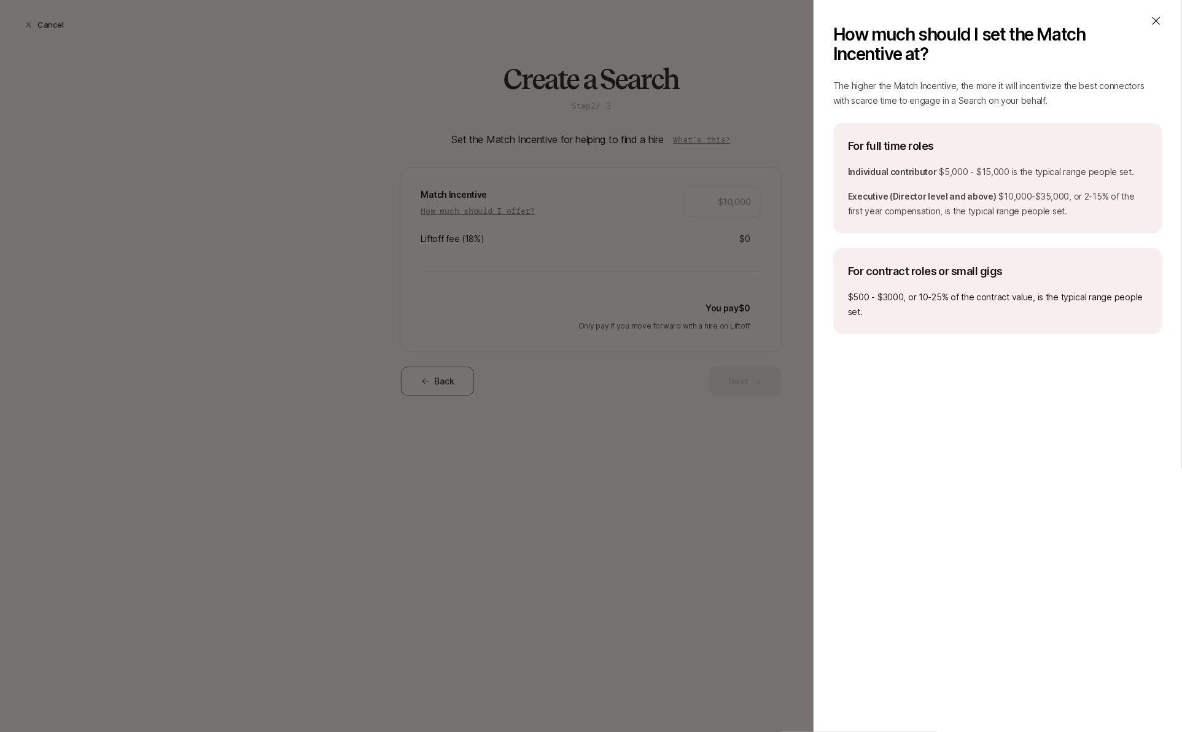
click at [1152, 23] on icon at bounding box center [1156, 21] width 12 height 12
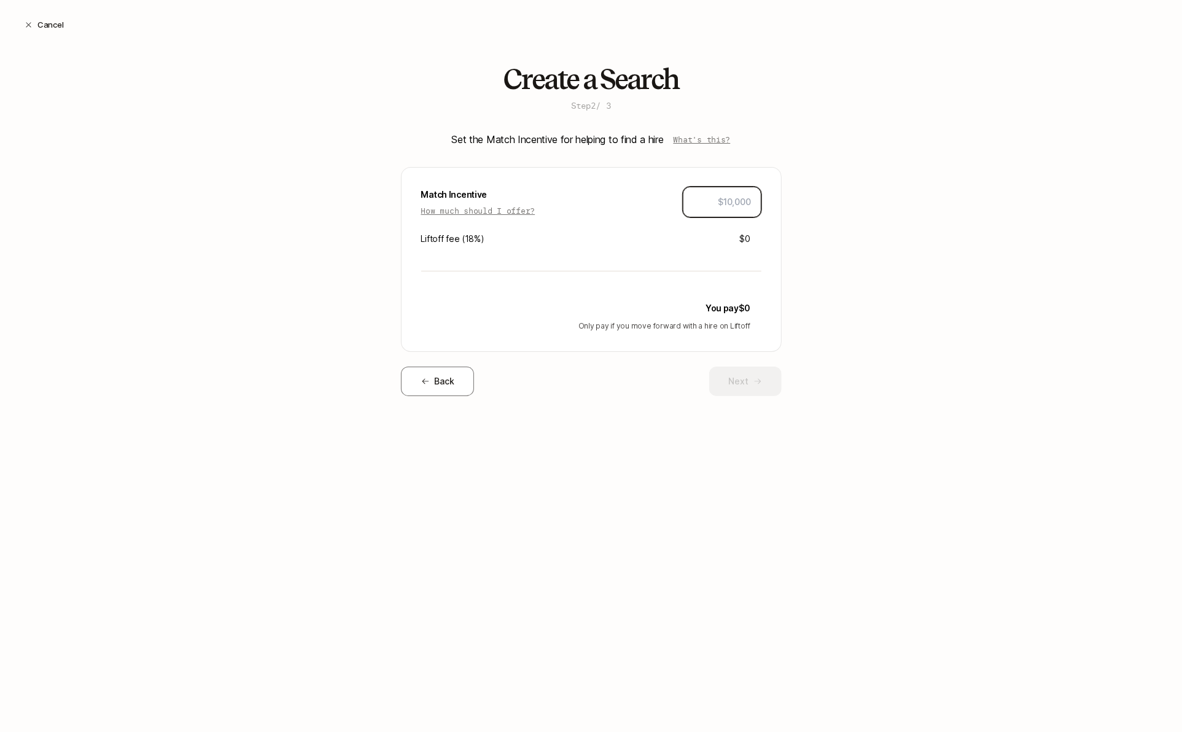
click at [733, 200] on input "text" at bounding box center [722, 202] width 58 height 15
type input "$5,000"
click at [798, 292] on div "Create a Search Step 2 / 3 Set the Match Incentive for helping to find a hire W…" at bounding box center [591, 250] width 1182 height 372
click at [730, 371] on button "Next" at bounding box center [745, 381] width 72 height 29
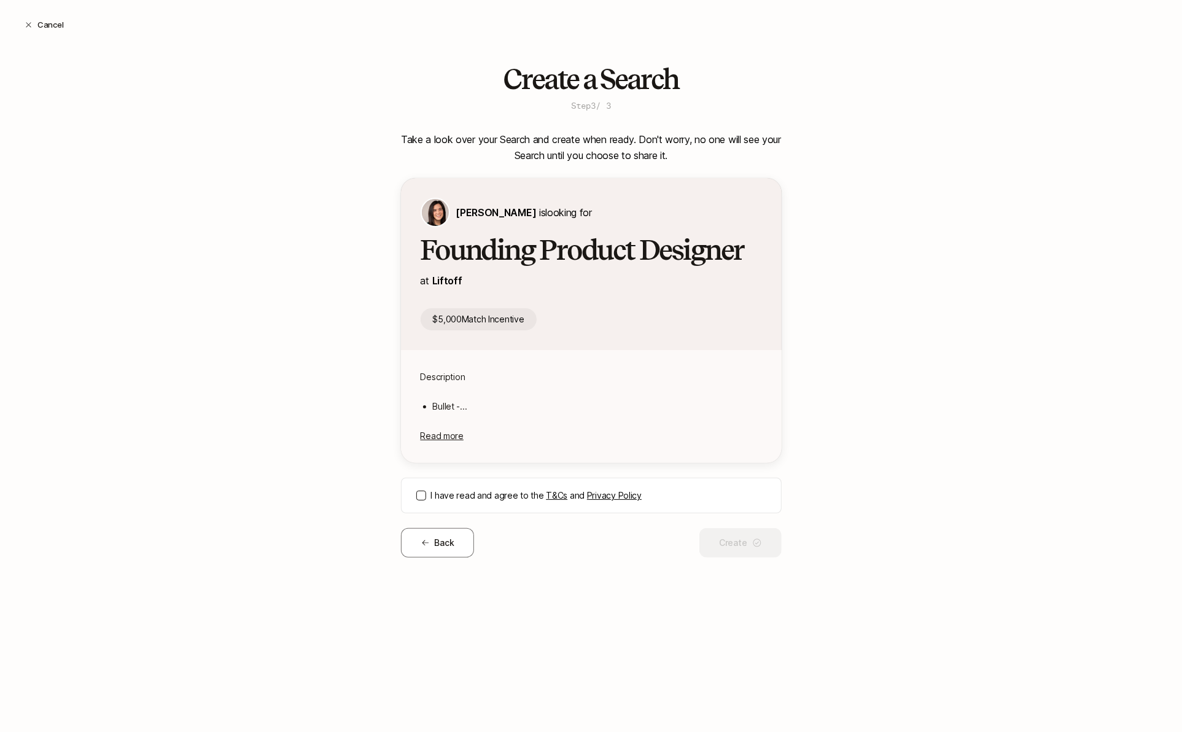
click at [422, 495] on button "I have read and agree to the T&Cs and Privacy Policy" at bounding box center [421, 496] width 10 height 10
click at [753, 542] on icon at bounding box center [757, 543] width 8 height 8
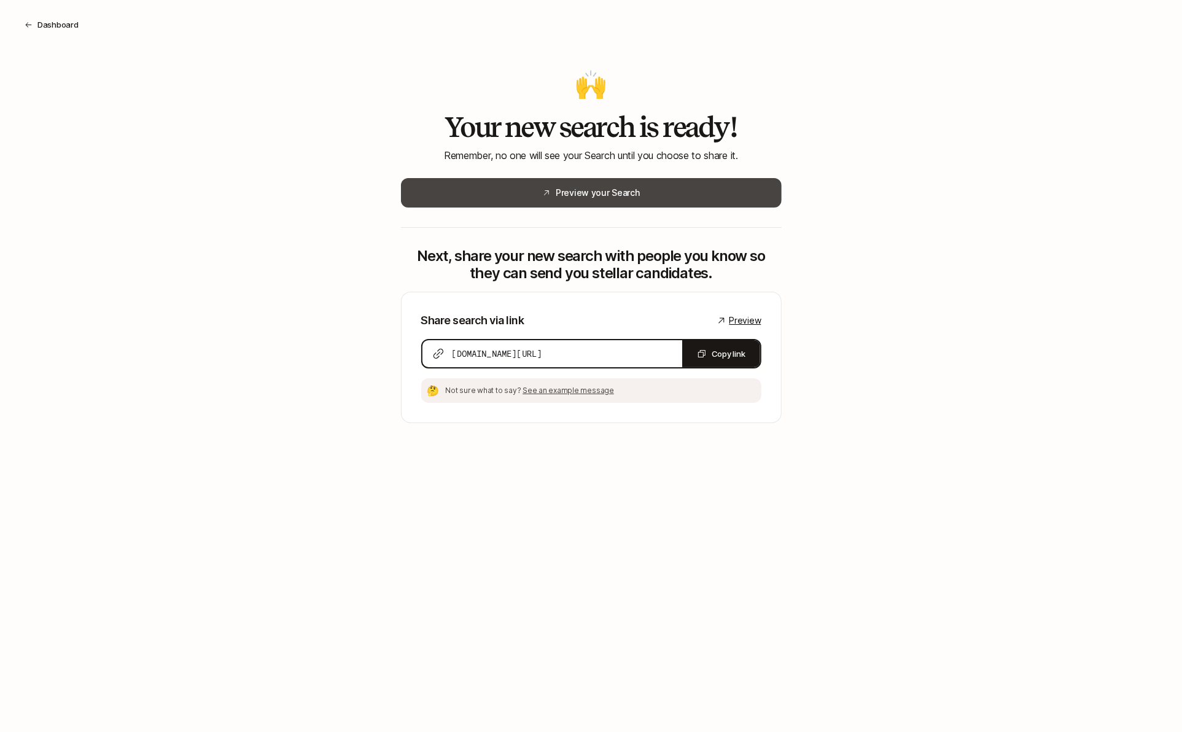
click at [605, 198] on button "Preview your Search" at bounding box center [591, 192] width 381 height 29
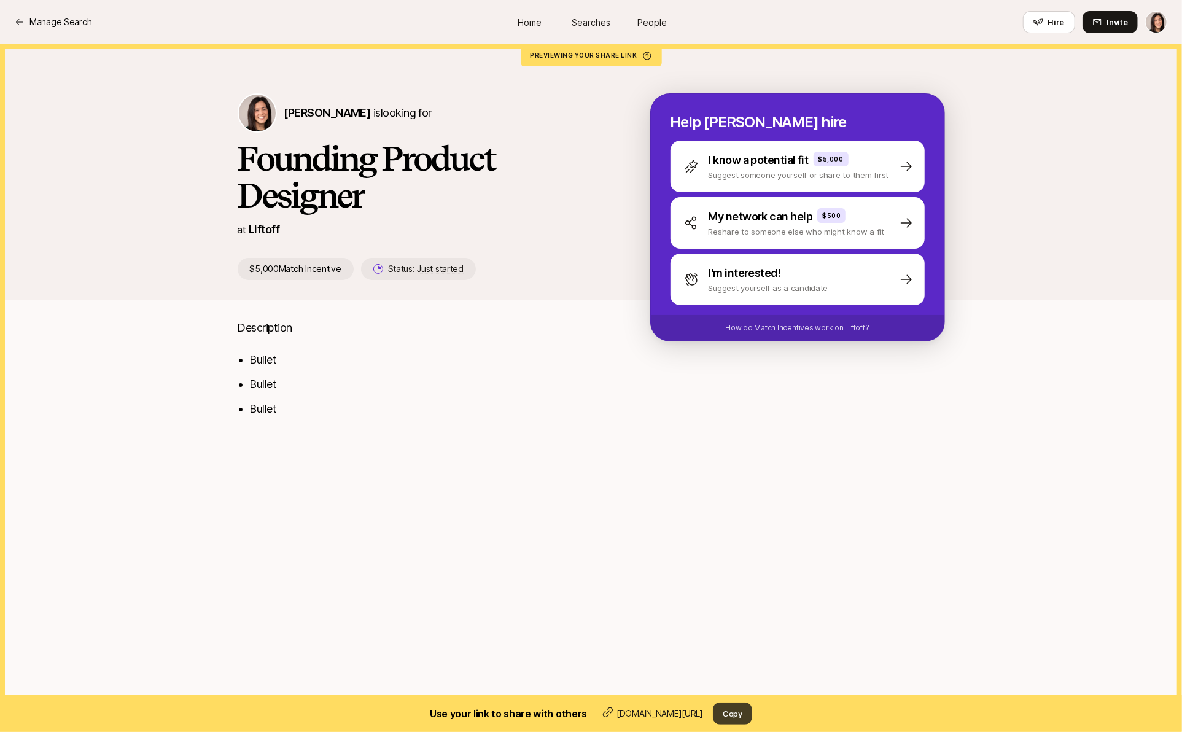
click at [734, 710] on button "Copy" at bounding box center [732, 714] width 39 height 22
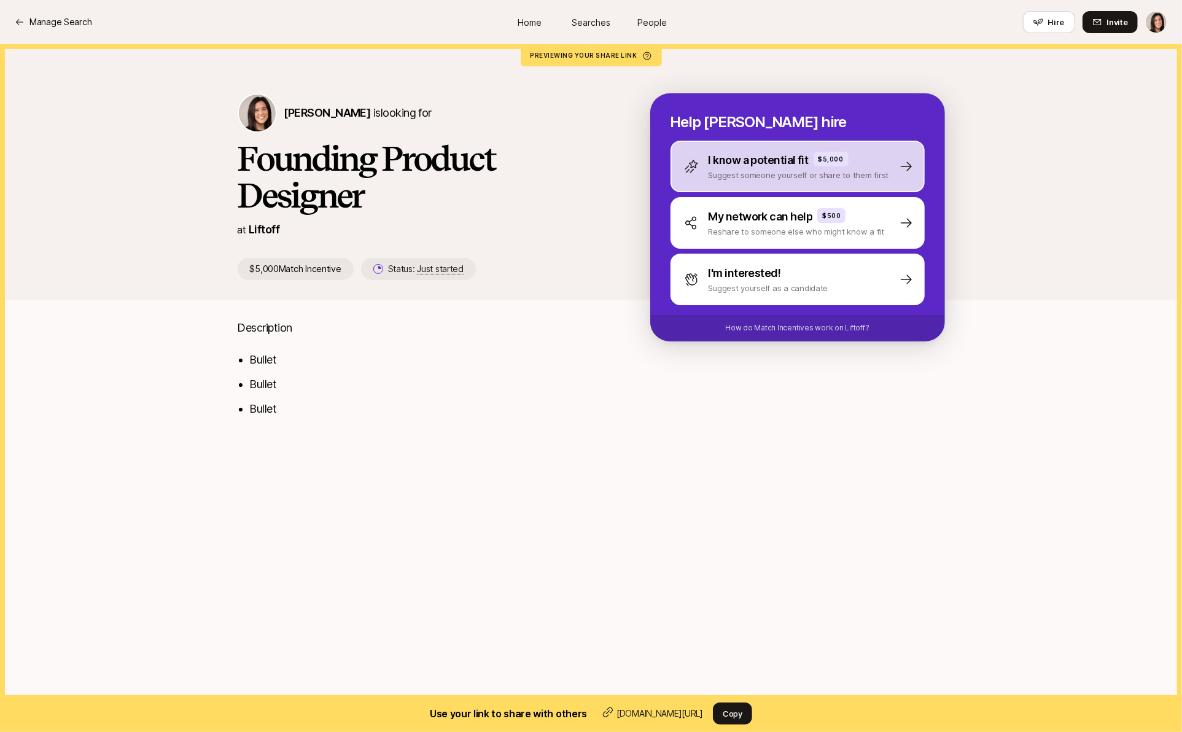
click at [715, 180] on p "Suggest someone yourself or share to them first" at bounding box center [799, 175] width 181 height 12
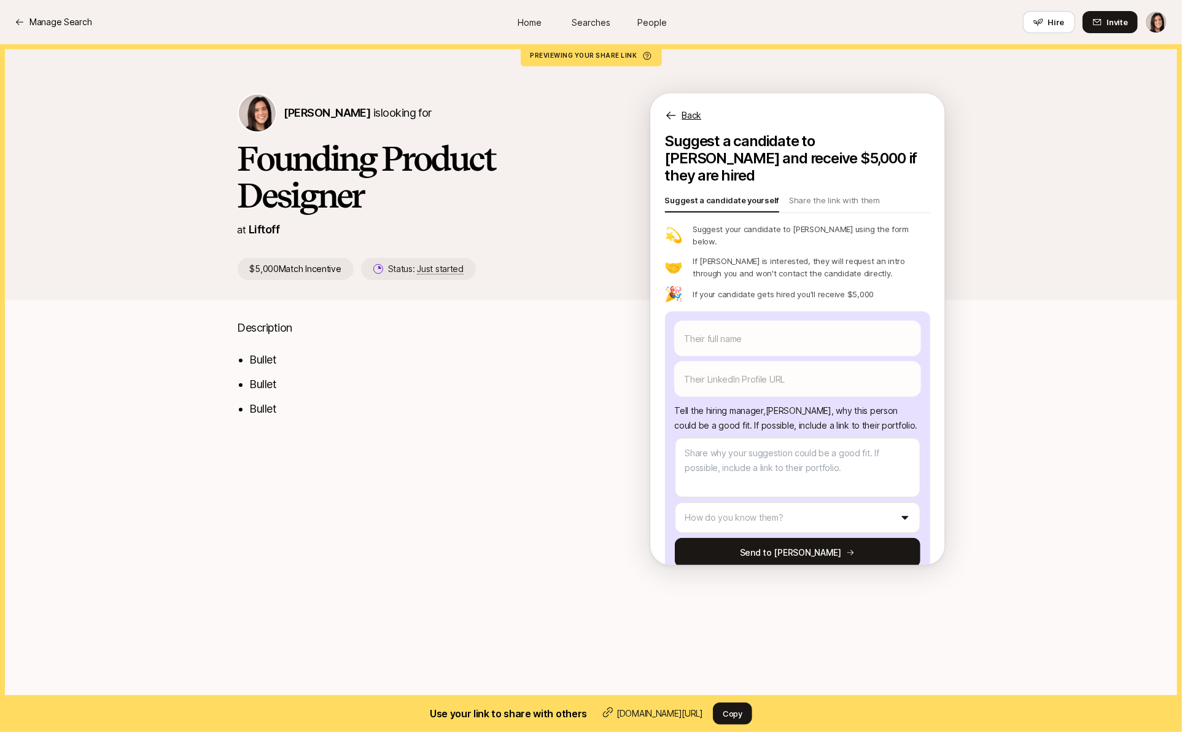
click at [686, 107] on div "Back" at bounding box center [797, 107] width 295 height 29
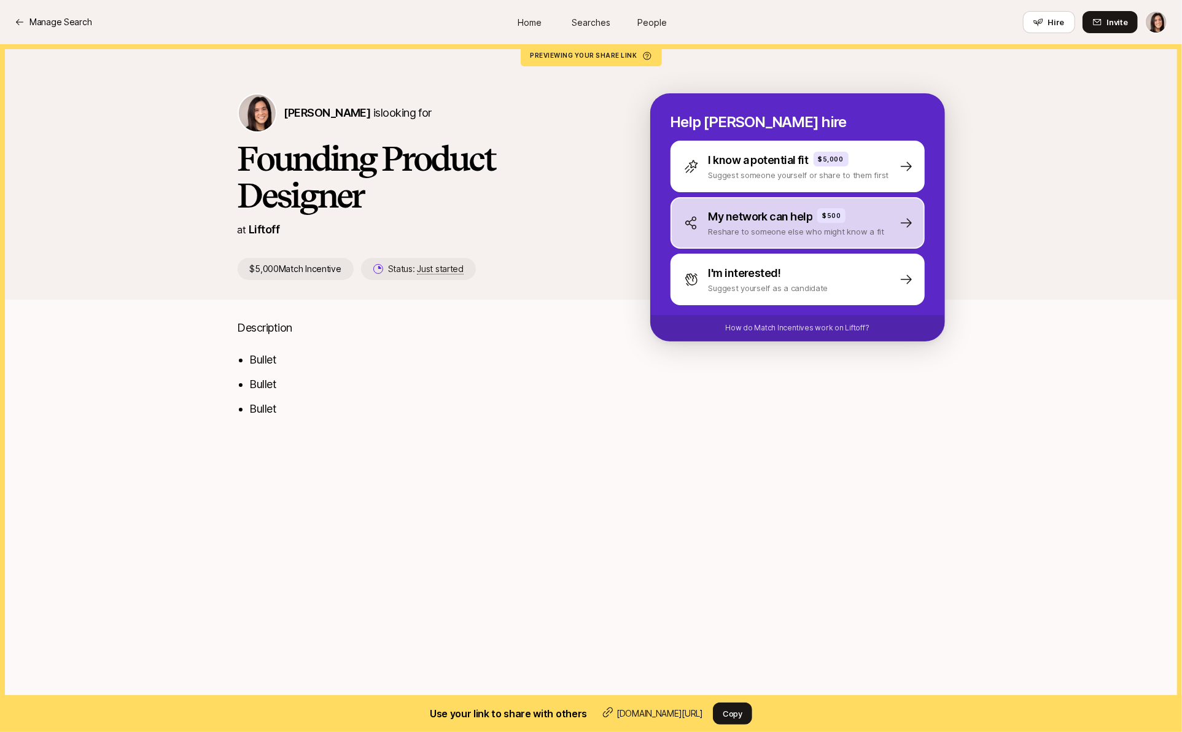
click at [693, 237] on div "My network can help $500 Reshare to someone else who might know a fit" at bounding box center [784, 222] width 201 height 29
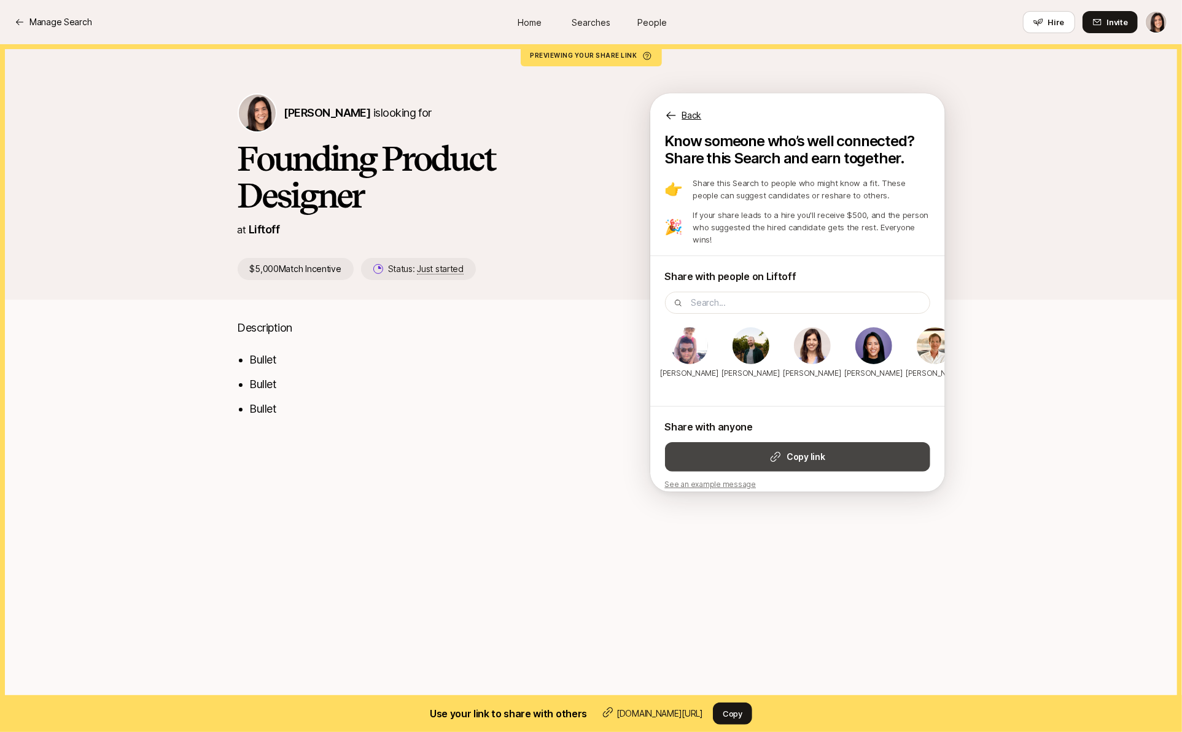
click at [760, 446] on button "Copy link" at bounding box center [797, 456] width 265 height 29
click at [696, 114] on p "Back" at bounding box center [692, 115] width 20 height 15
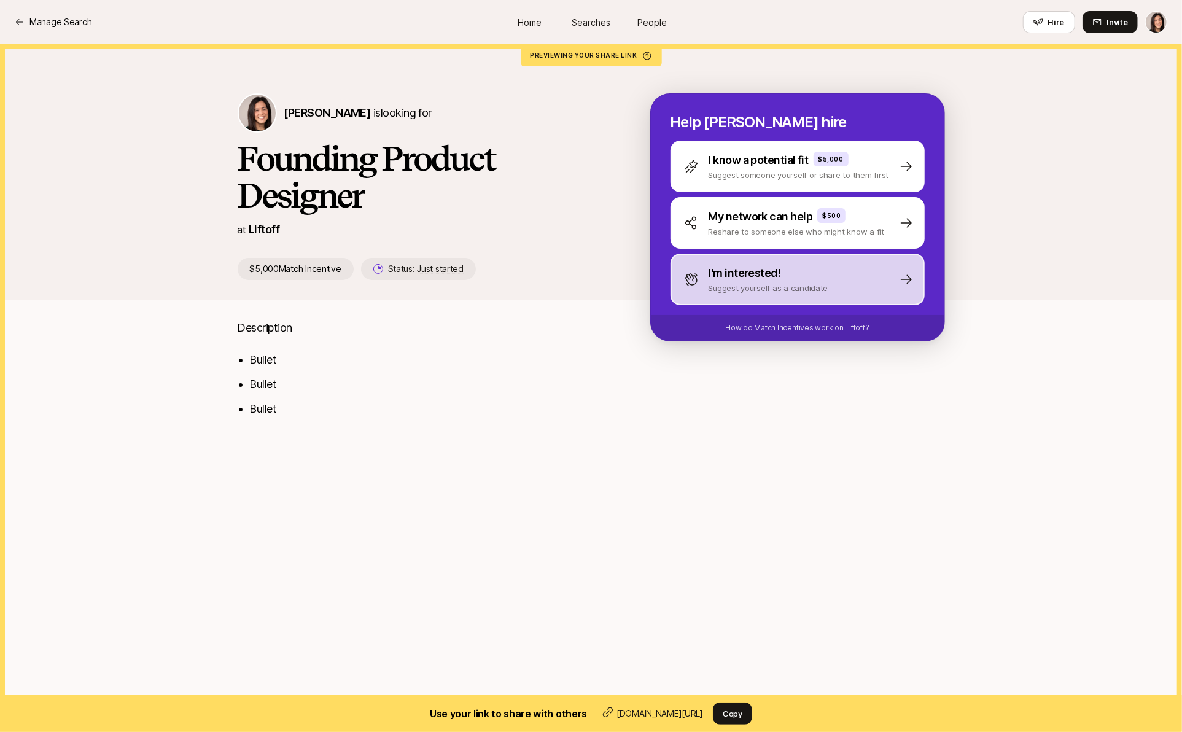
click at [741, 300] on div "I'm interested! Suggest yourself as a candidate" at bounding box center [798, 280] width 254 height 52
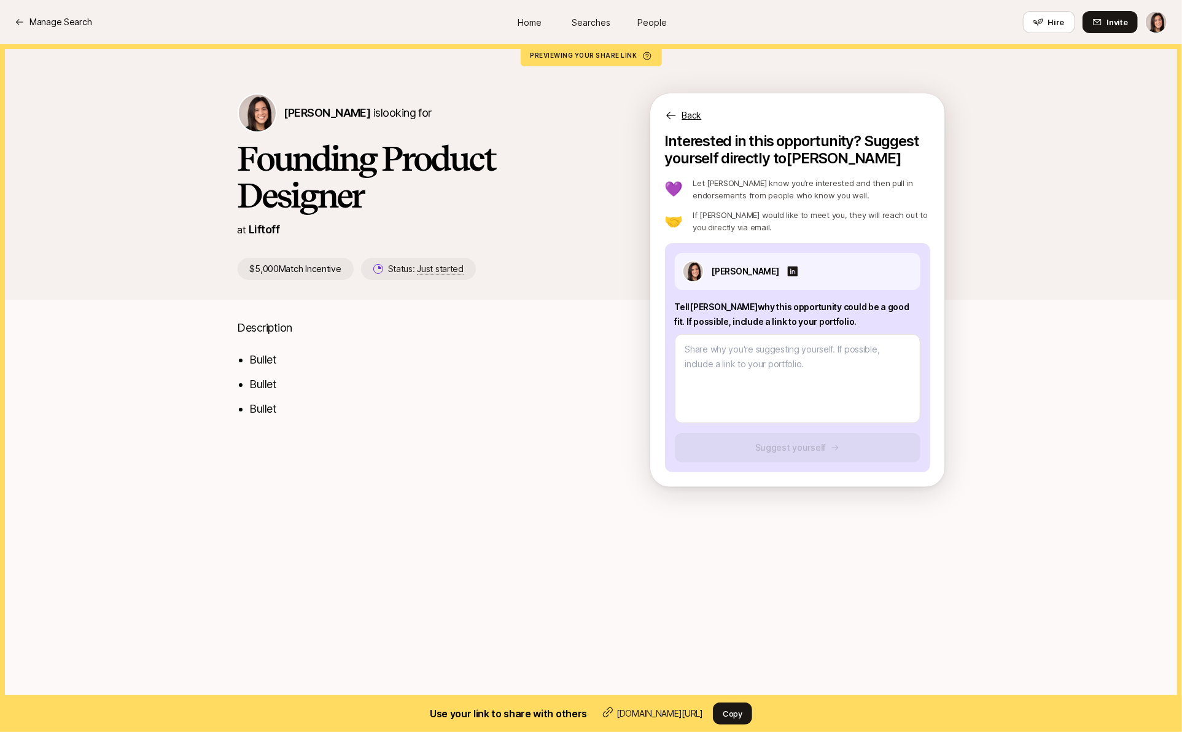
click at [688, 116] on p "Back" at bounding box center [692, 115] width 20 height 15
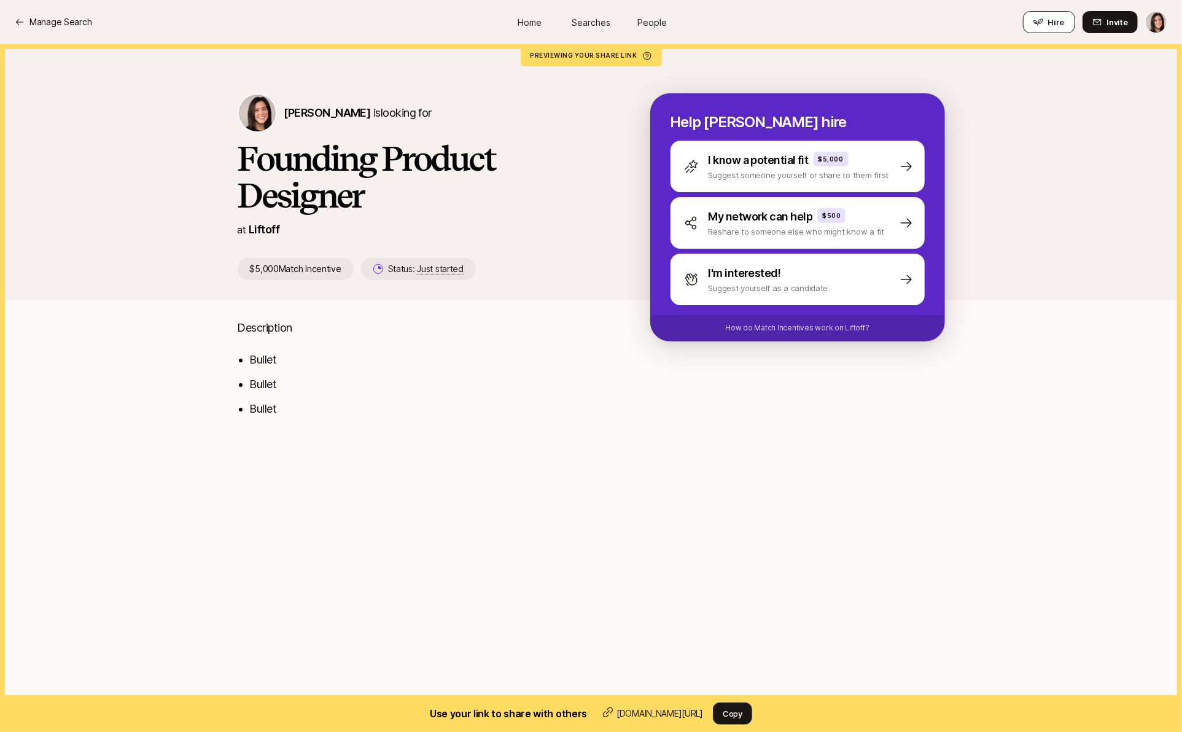
click at [1048, 20] on button "Hire" at bounding box center [1049, 22] width 52 height 22
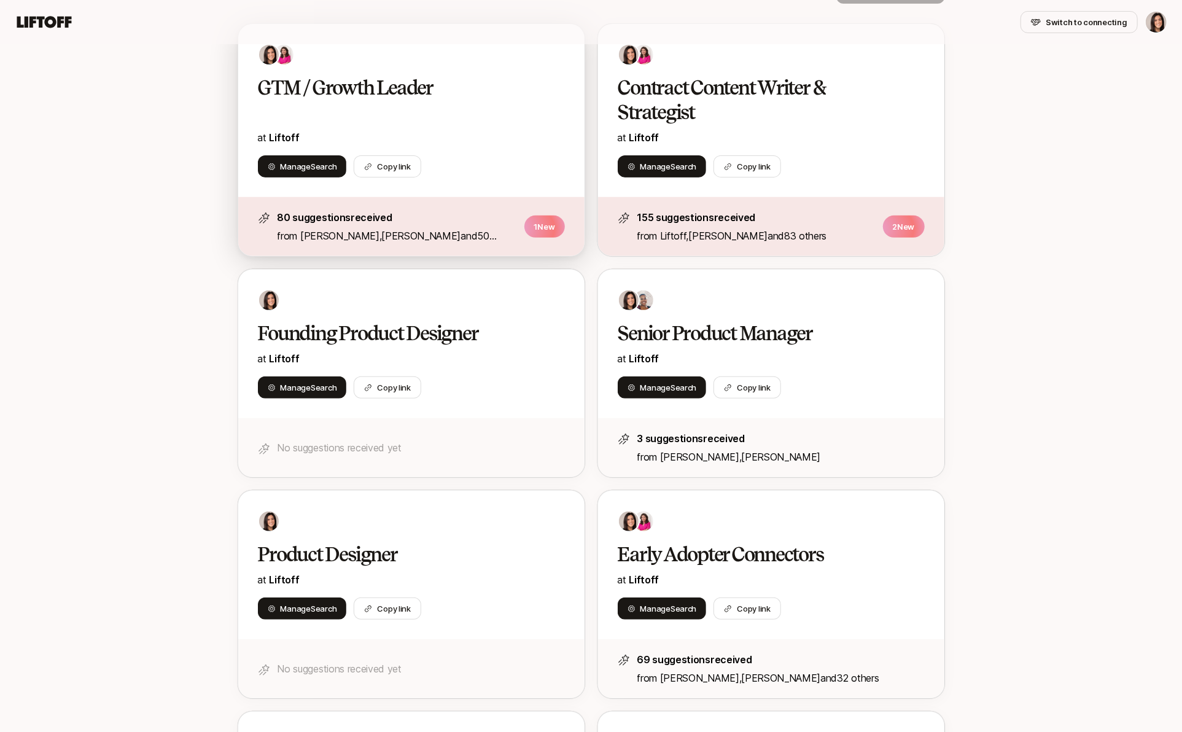
scroll to position [317, 0]
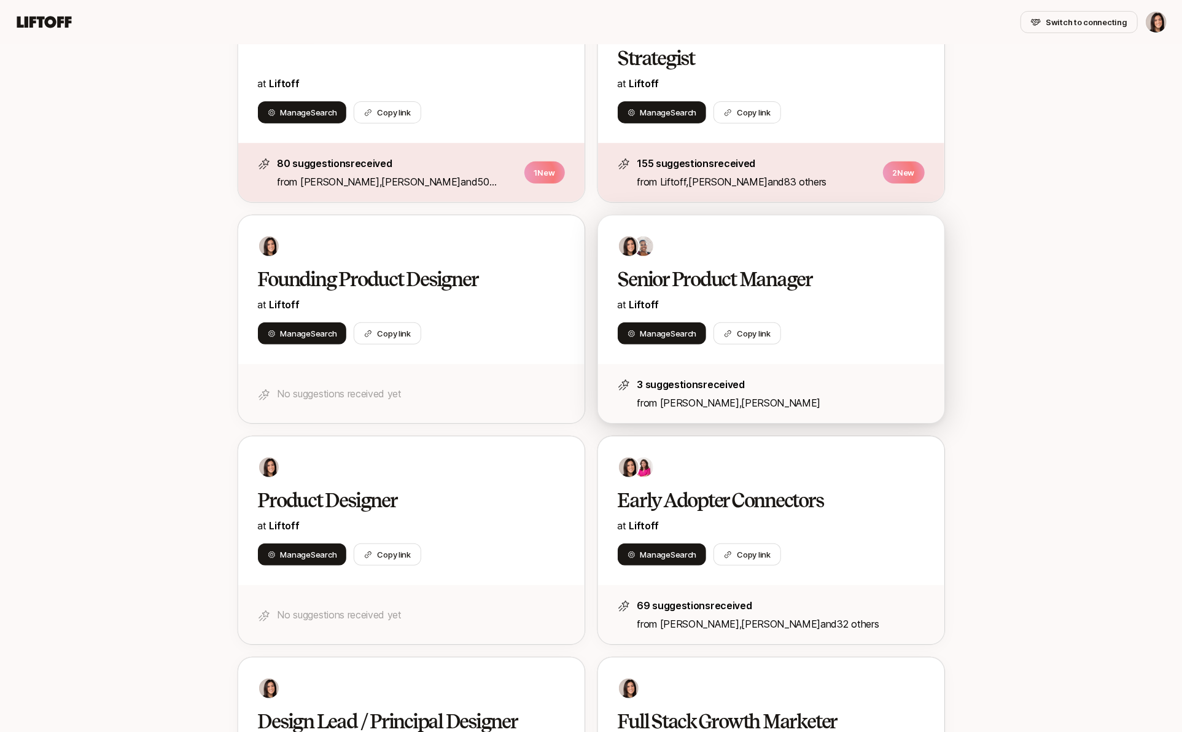
click at [701, 250] on div at bounding box center [771, 246] width 307 height 22
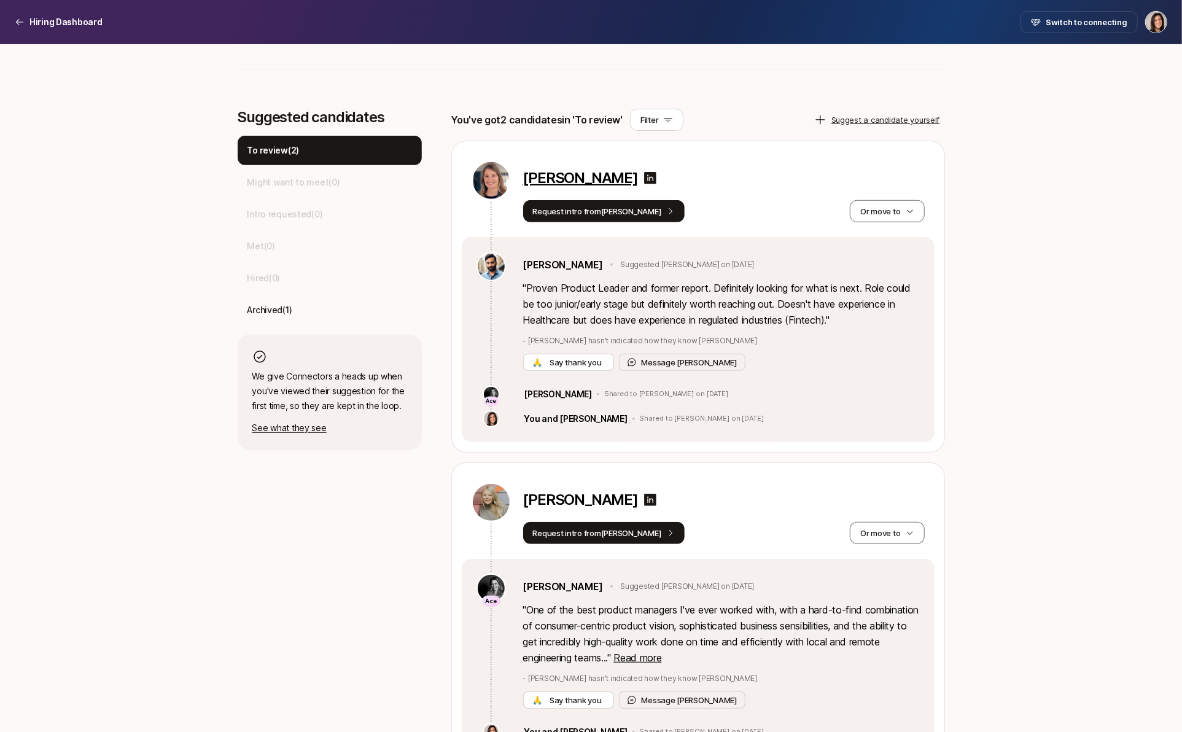
scroll to position [334, 0]
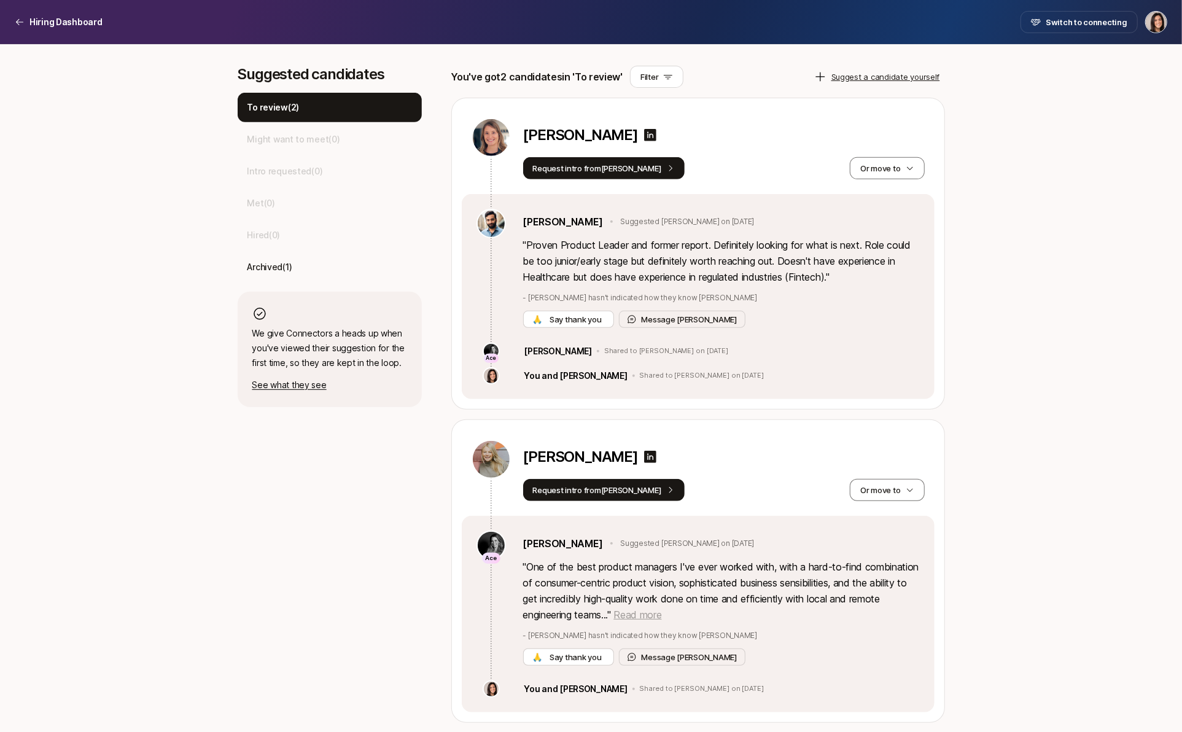
click at [661, 609] on span "Read more" at bounding box center [637, 615] width 48 height 12
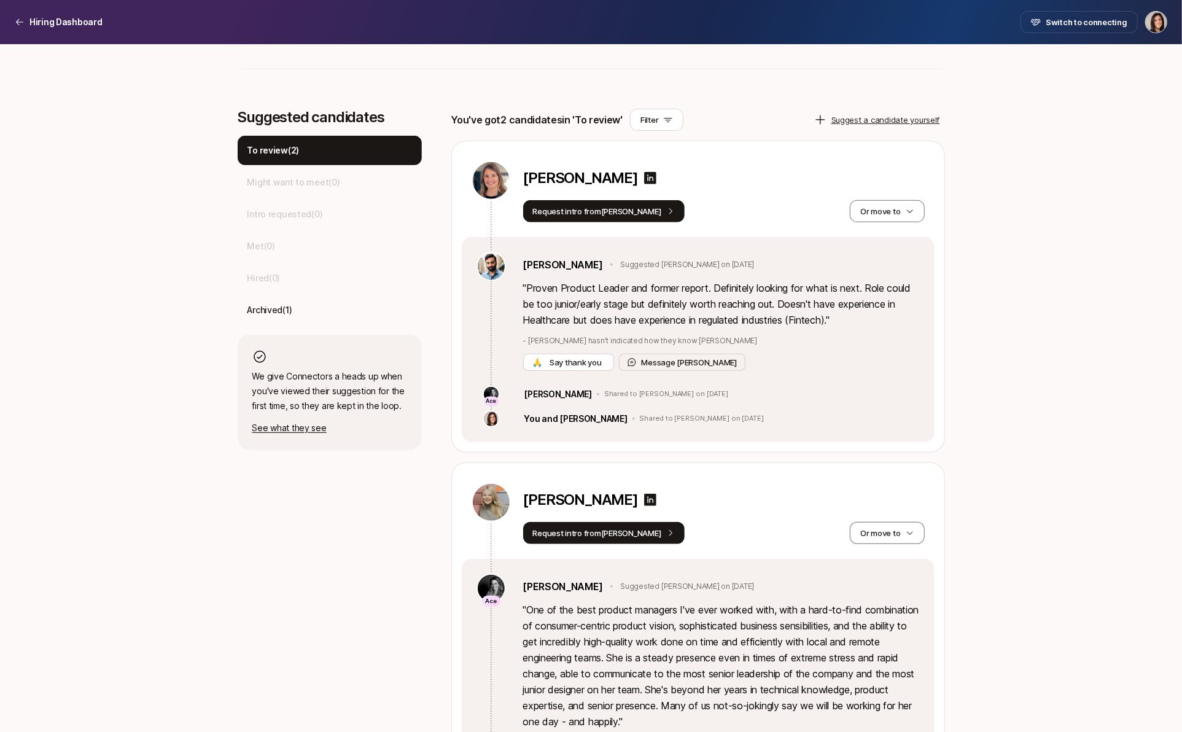
scroll to position [290, 0]
click at [598, 208] on button "Request intro from Frank" at bounding box center [604, 212] width 162 height 22
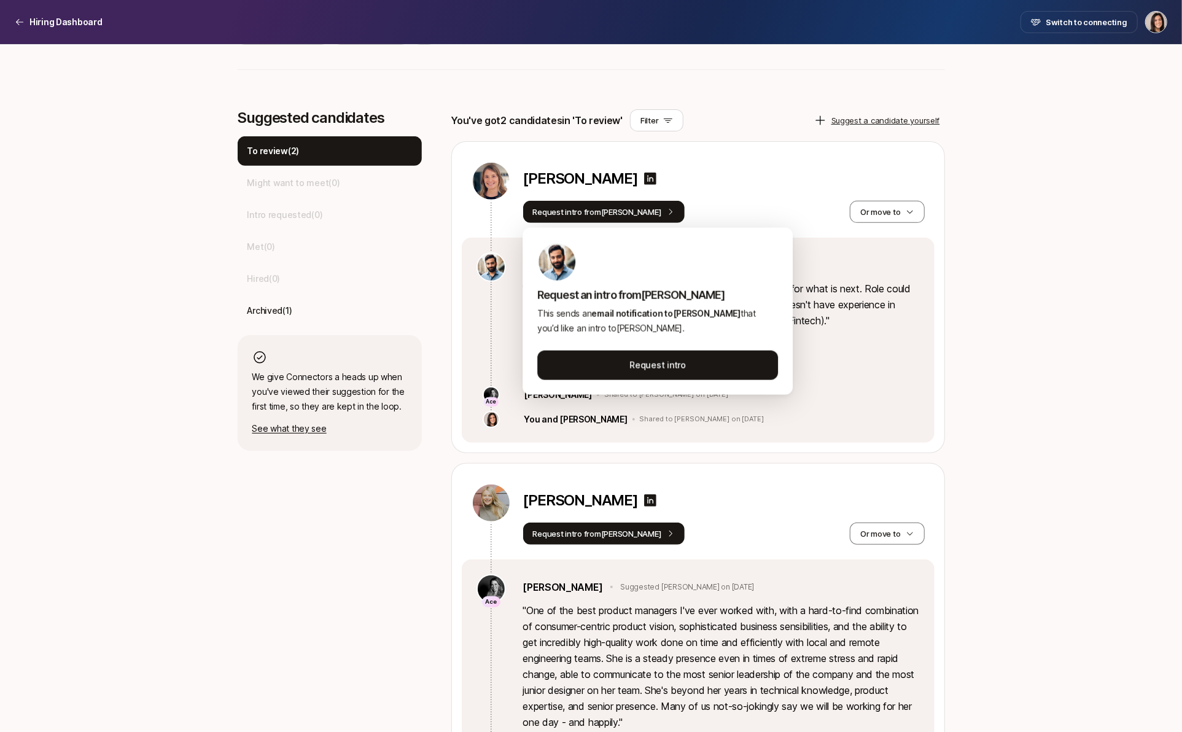
click at [764, 125] on div "You've got 2 candidates in 'To review' Filter Suggest a candidate yourself" at bounding box center [698, 120] width 494 height 22
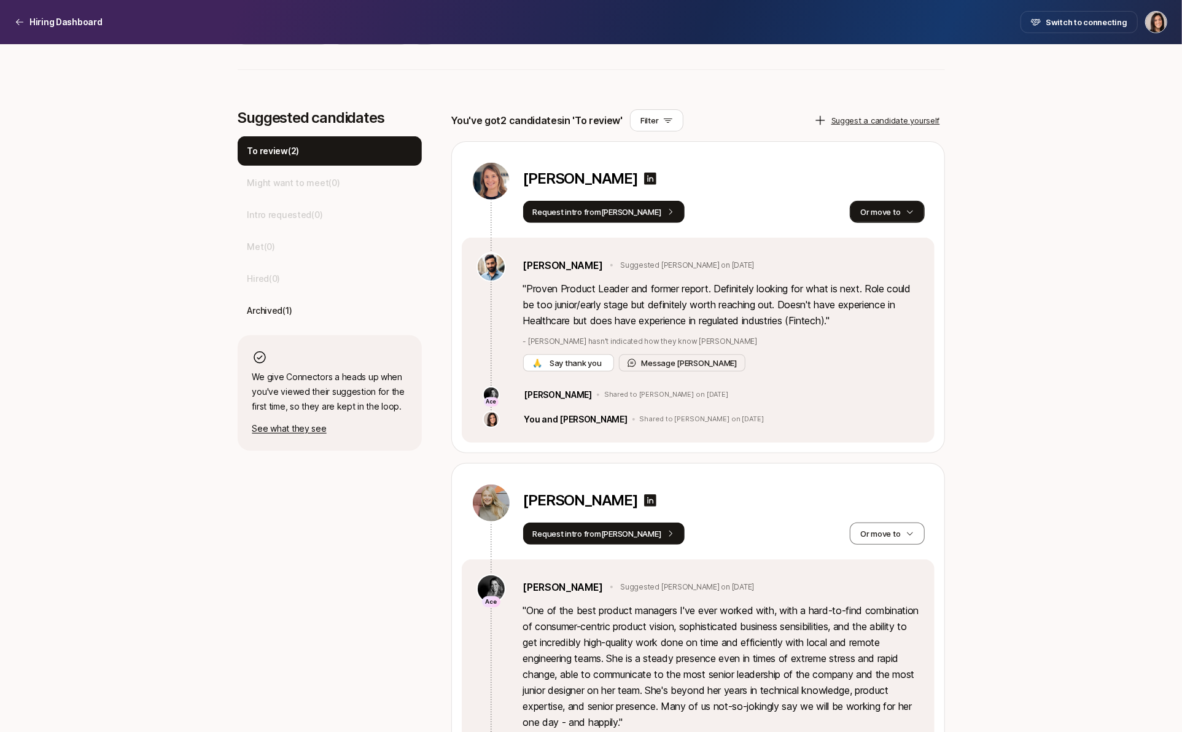
click at [889, 218] on button "Or move to" at bounding box center [887, 212] width 74 height 22
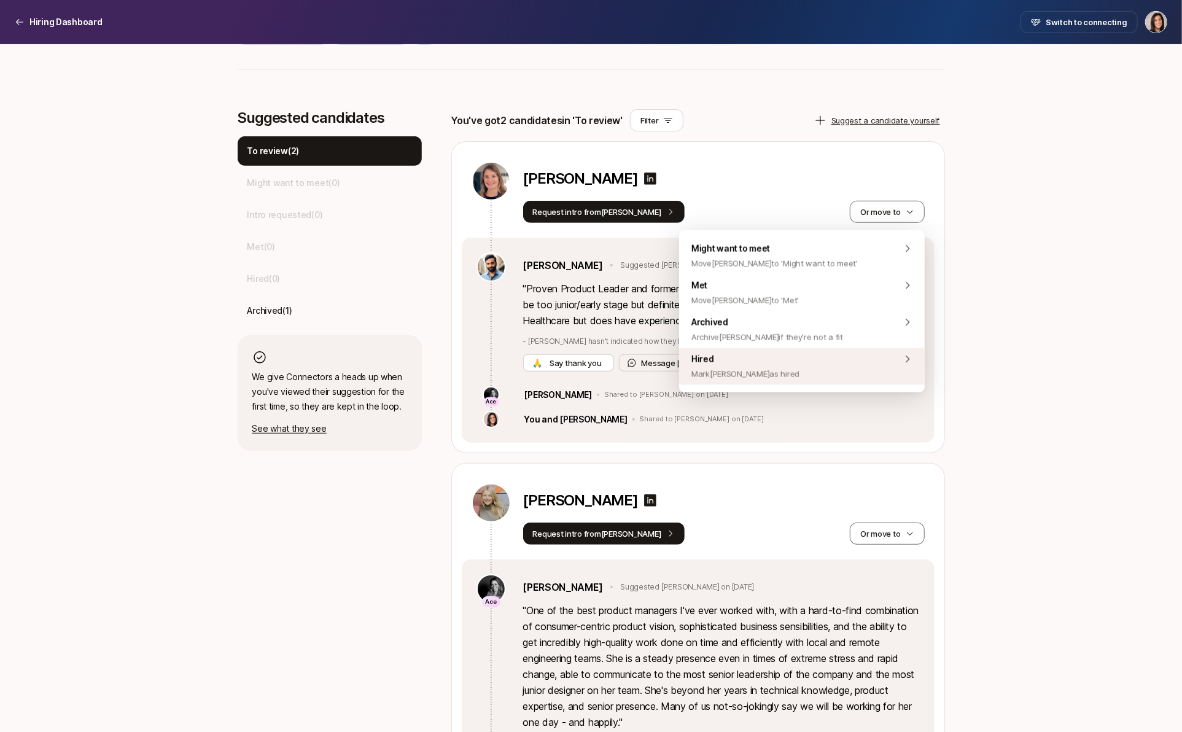
click at [846, 369] on div "Hired Mark Megan as hired" at bounding box center [802, 366] width 246 height 37
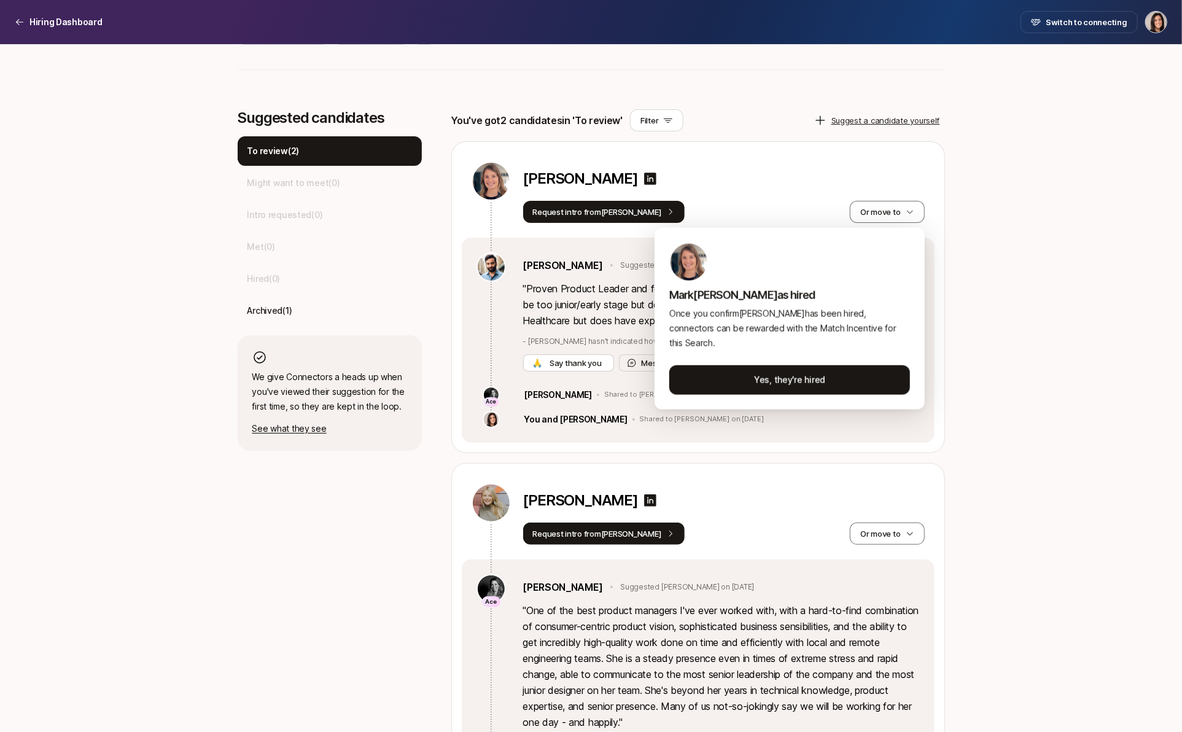
click at [825, 184] on html "Hiring Dashboard Hiring Dashboard Switch to connecting Senior Product Manager a…" at bounding box center [591, 76] width 1182 height 732
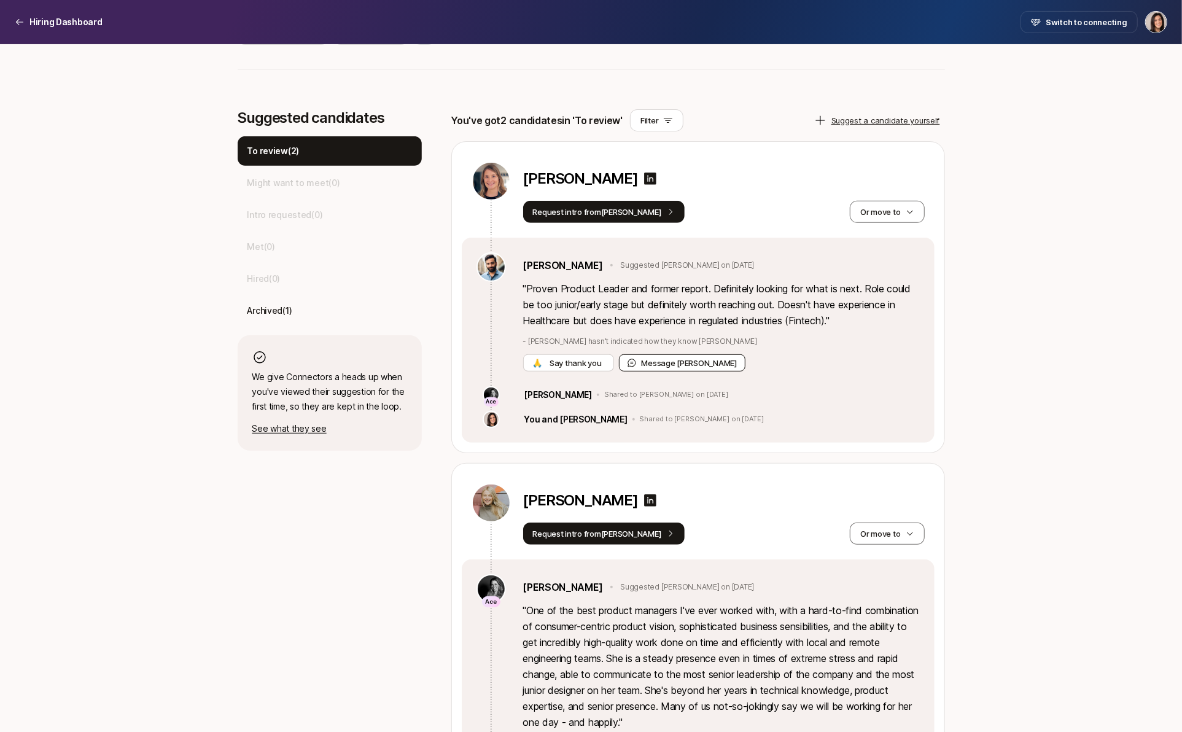
click at [688, 362] on button "Message Frank" at bounding box center [682, 362] width 127 height 17
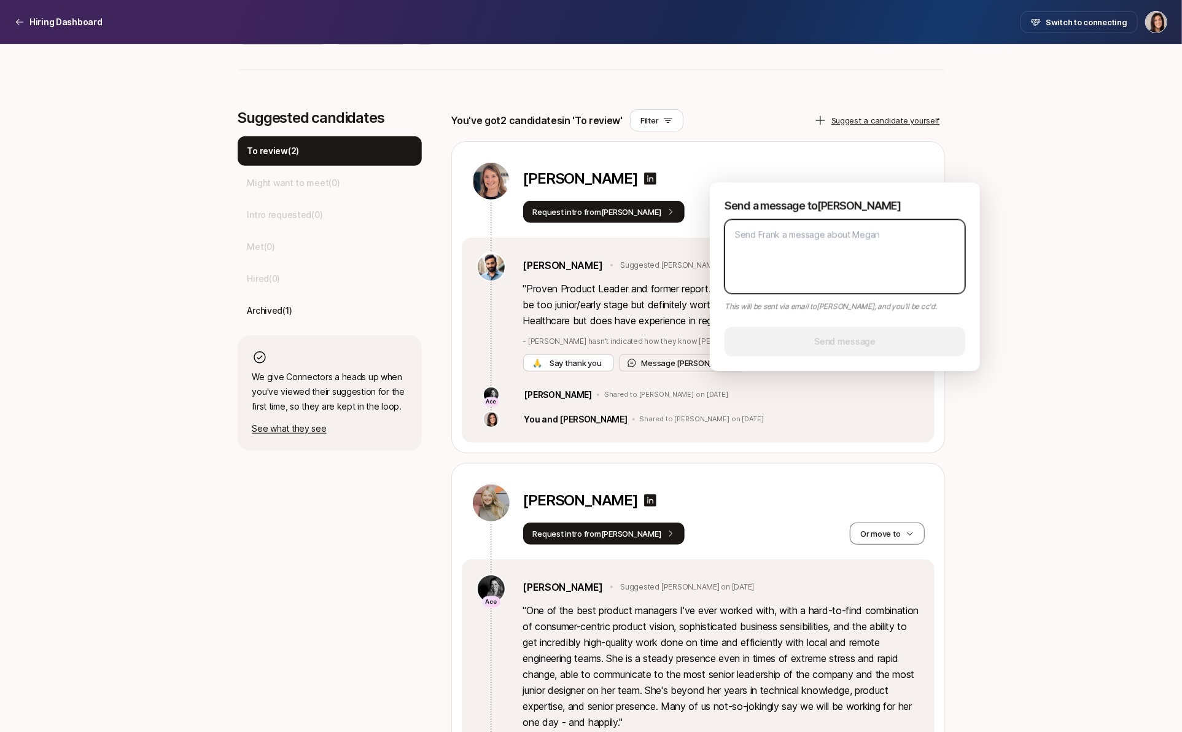
click at [825, 234] on textarea at bounding box center [845, 256] width 241 height 74
click at [804, 157] on div "Megan Hughes Request intro from Frank Or move to" at bounding box center [698, 190] width 473 height 96
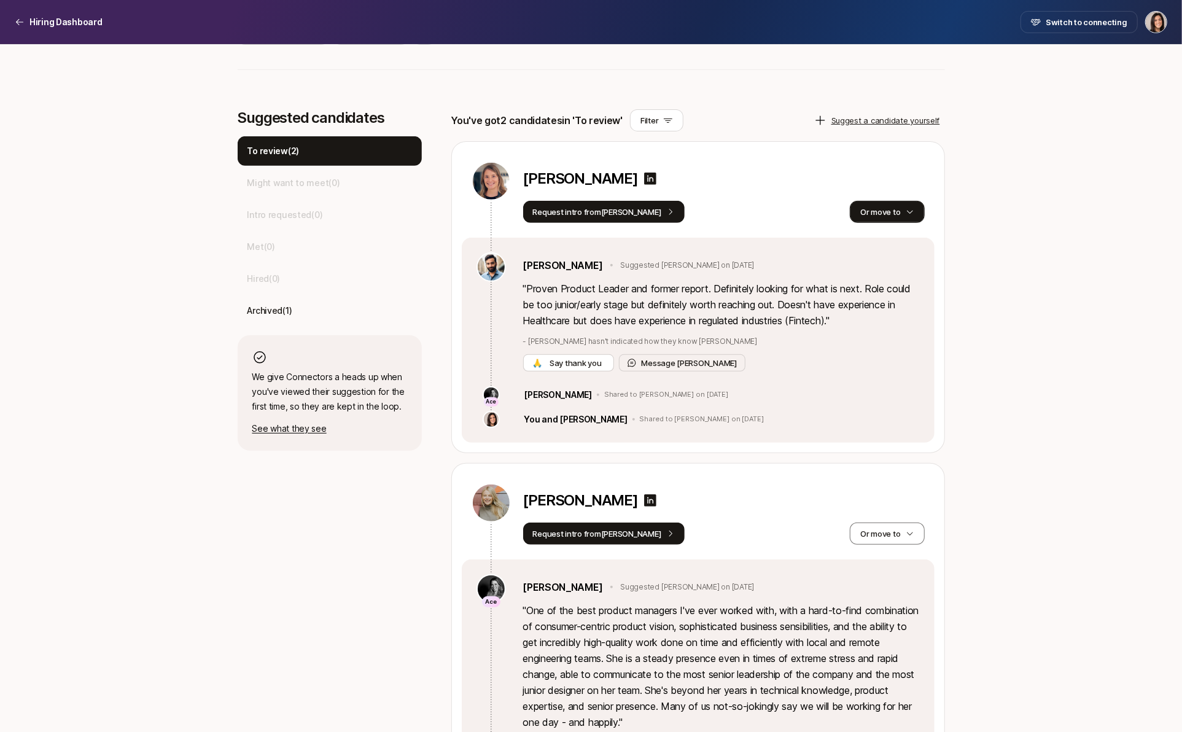
click at [885, 215] on button "Or move to" at bounding box center [887, 212] width 74 height 22
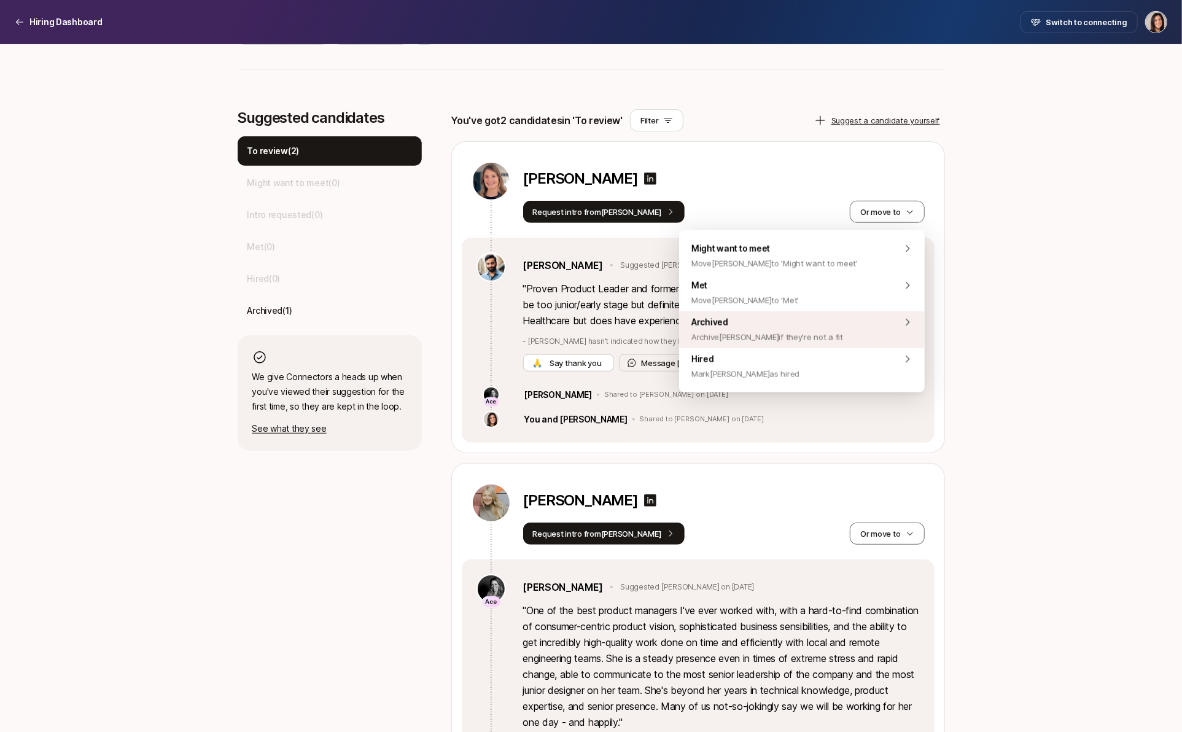
click at [824, 331] on div "Archived Archive Megan if they're not a fit" at bounding box center [802, 329] width 246 height 37
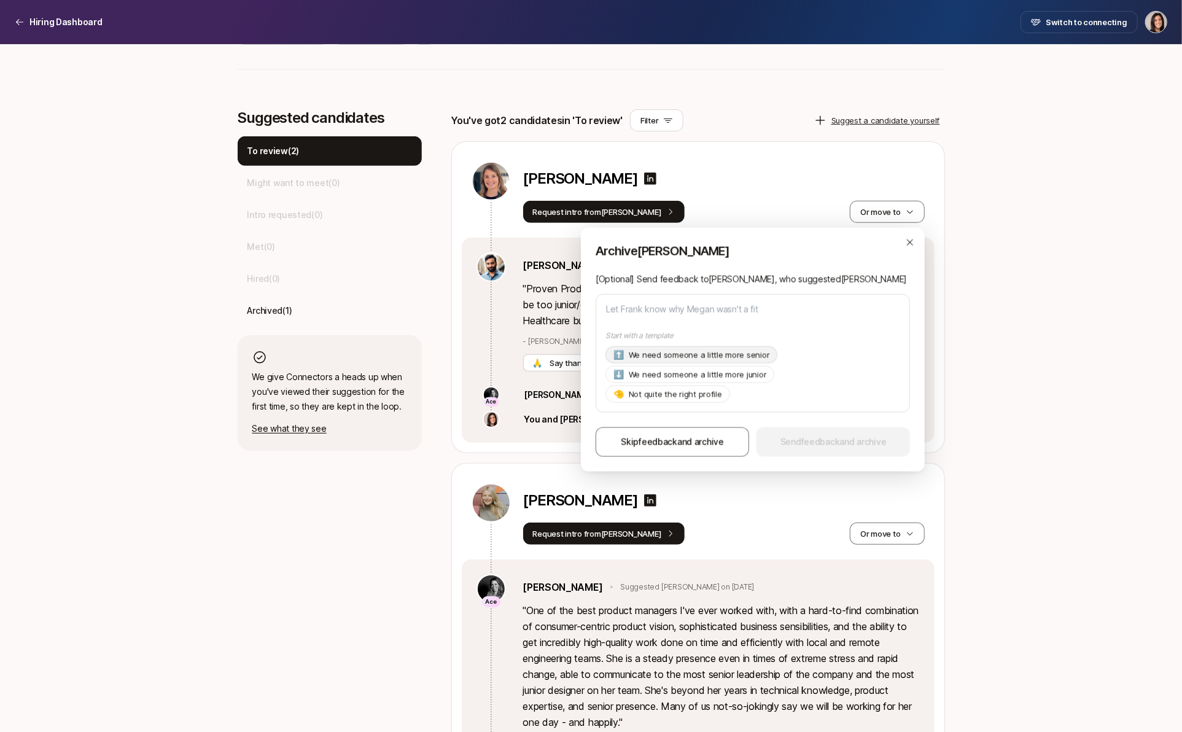
click at [741, 357] on p "We need someone a little more senior" at bounding box center [699, 355] width 141 height 12
type textarea "x"
type textarea "Hi Frank, Thanks so much for suggesting Megan! As of now we're looking for a pr…"
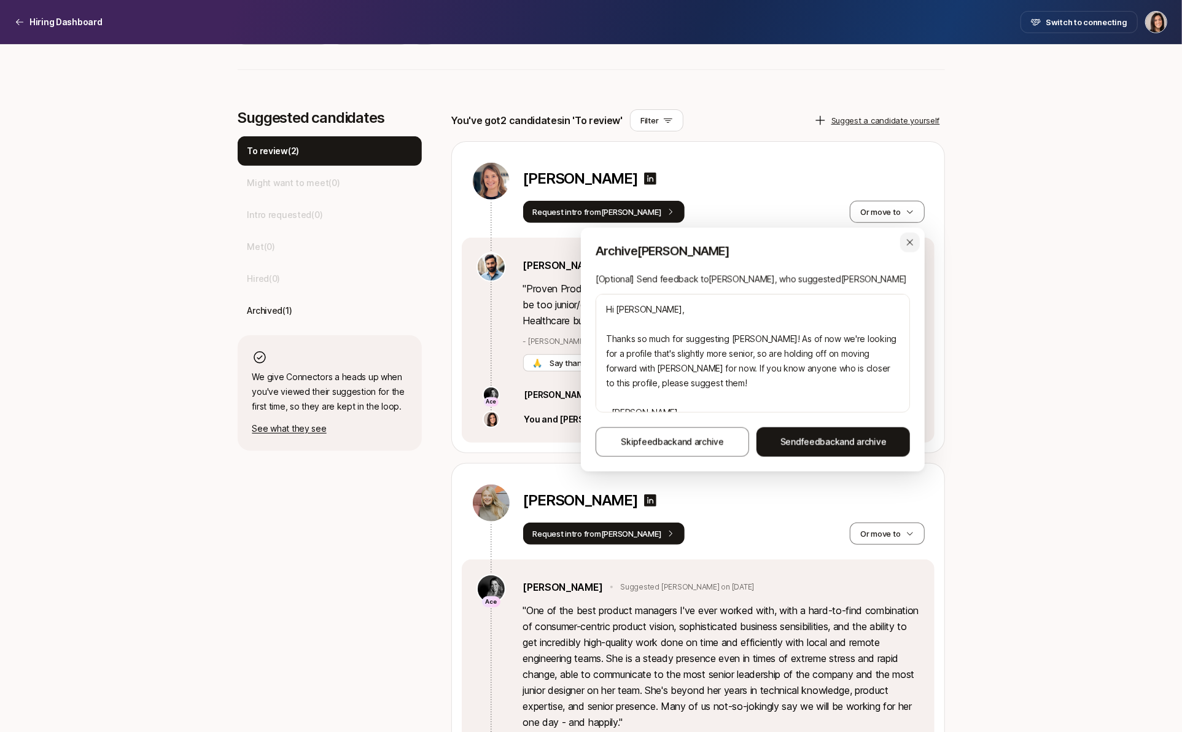
click at [911, 249] on div "button" at bounding box center [910, 243] width 20 height 20
type textarea "x"
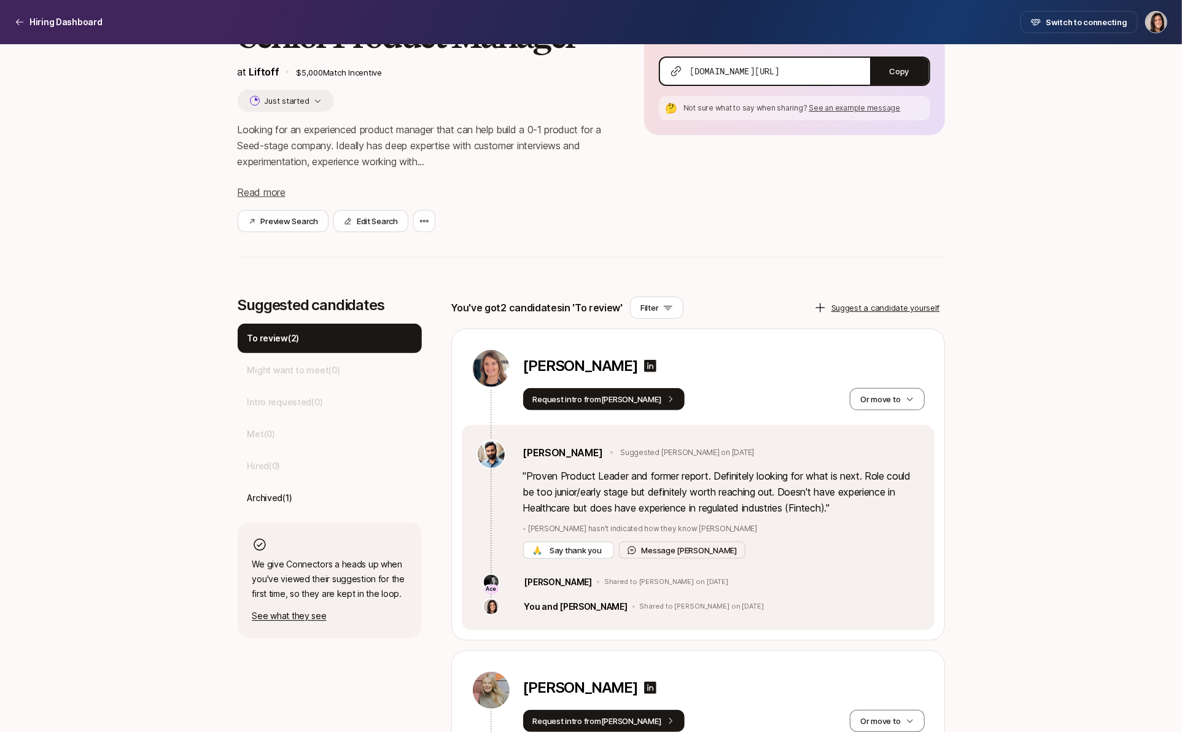
scroll to position [0, 0]
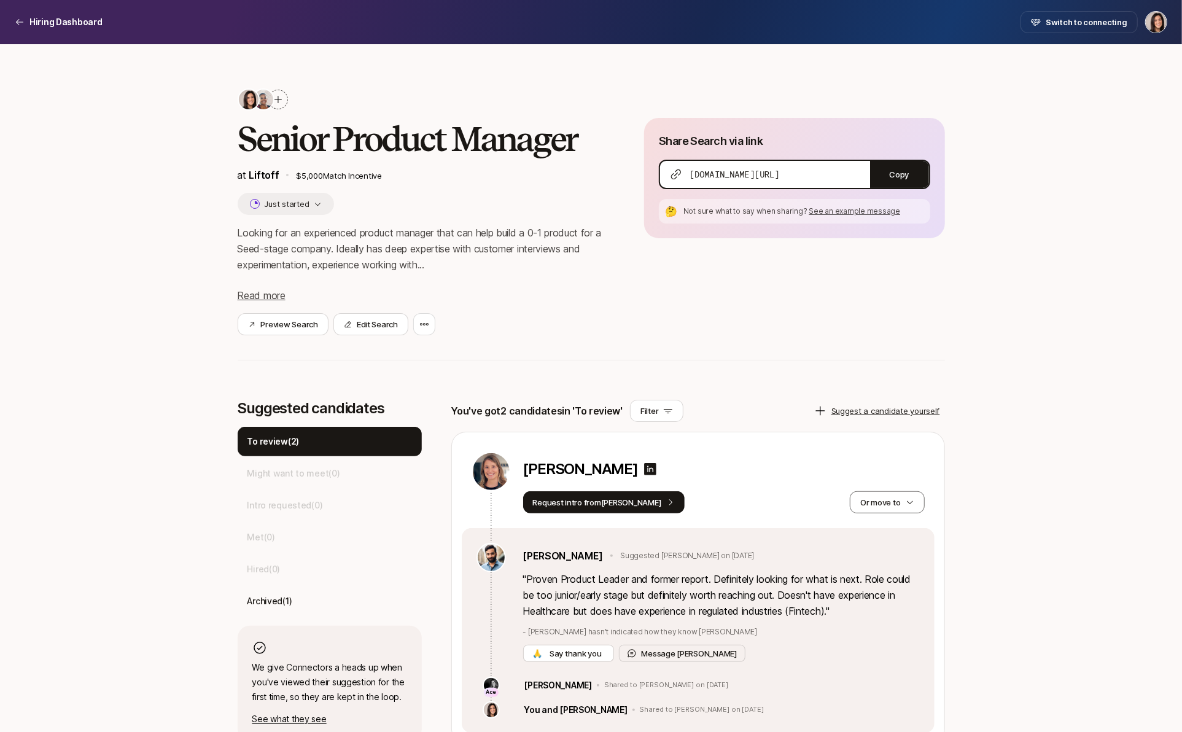
click at [271, 101] on img at bounding box center [264, 100] width 20 height 20
click at [279, 100] on icon at bounding box center [278, 100] width 10 height 10
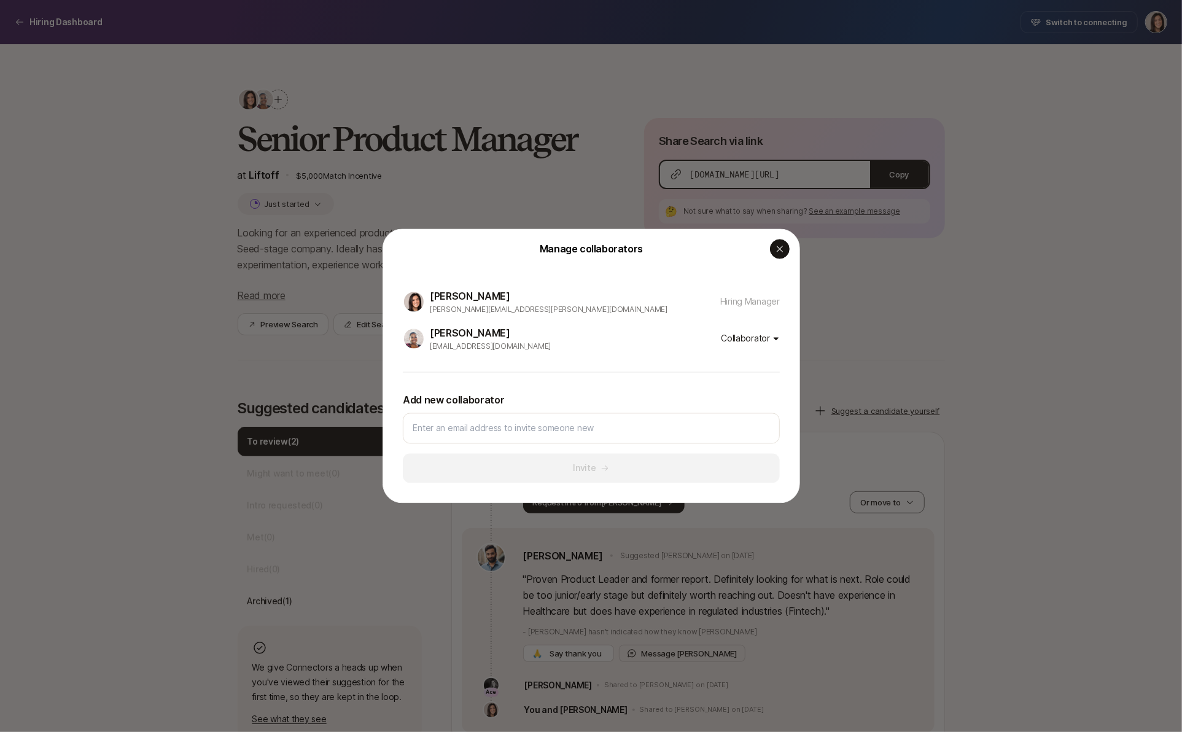
click at [780, 246] on icon "button" at bounding box center [780, 249] width 10 height 10
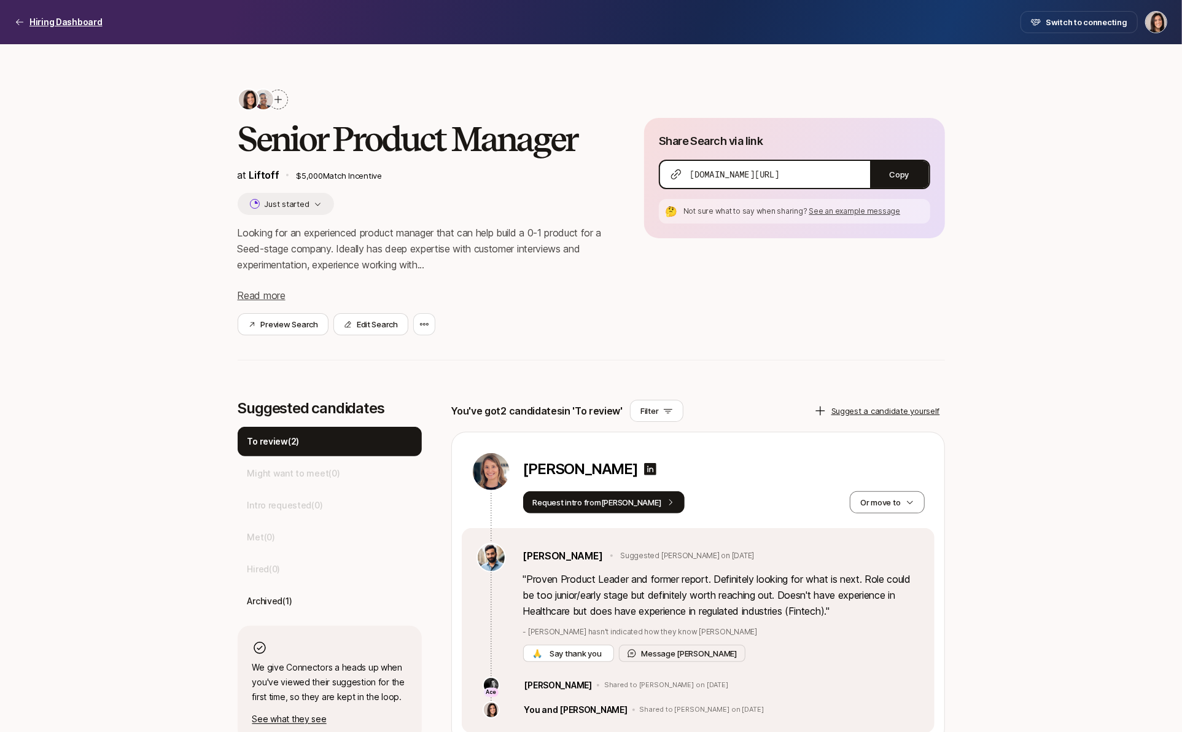
click at [79, 24] on p "Hiring Dashboard" at bounding box center [65, 22] width 73 height 15
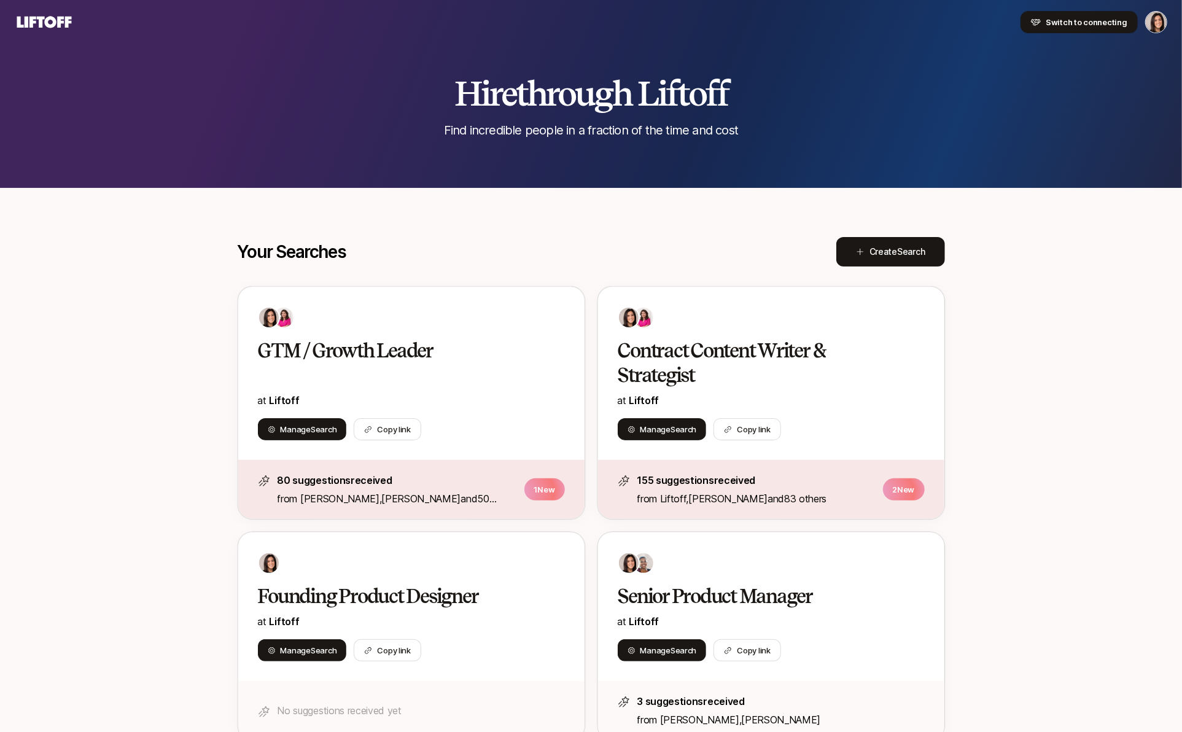
click at [1095, 24] on span "Switch to connecting" at bounding box center [1087, 22] width 82 height 12
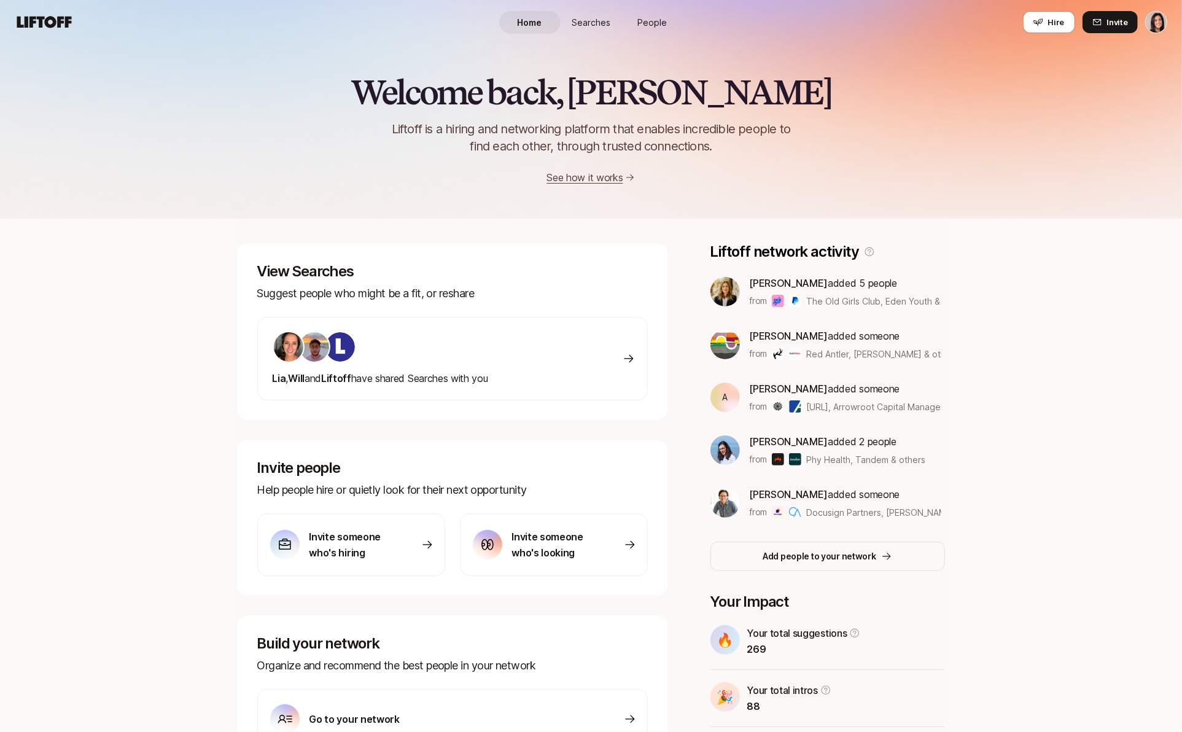
click at [609, 26] on span "Searches" at bounding box center [591, 22] width 39 height 13
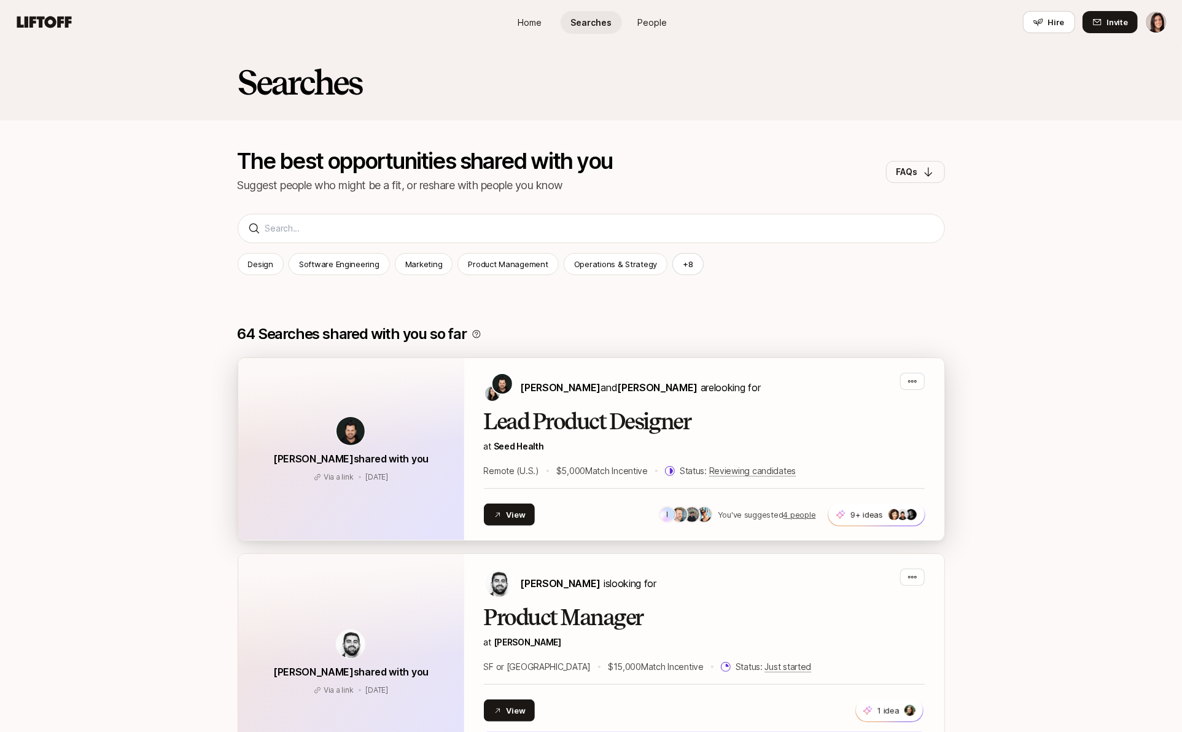
click at [646, 410] on h2 "Lead Product Designer" at bounding box center [704, 422] width 441 height 25
